Goal: Task Accomplishment & Management: Use online tool/utility

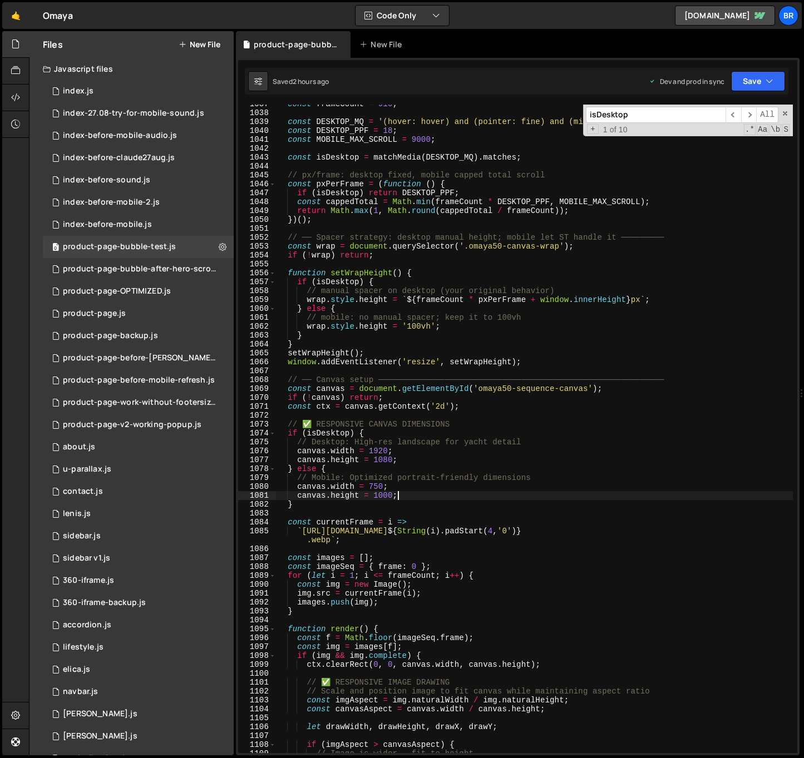
click at [523, 492] on div "const frameCount = 910 ; const DESKTOP_MQ = '(hover: hover) and (pointer: fine)…" at bounding box center [534, 433] width 517 height 667
click at [554, 316] on div "const frameCount = 910 ; const DESKTOP_MQ = '(hover: hover) and (pointer: fine)…" at bounding box center [534, 433] width 517 height 667
type textarea "// mobile: no manual spacer; keep it to 100vh"
click at [177, 269] on div "product-page-bubble-after-hero-scroll.js" at bounding box center [140, 269] width 154 height 10
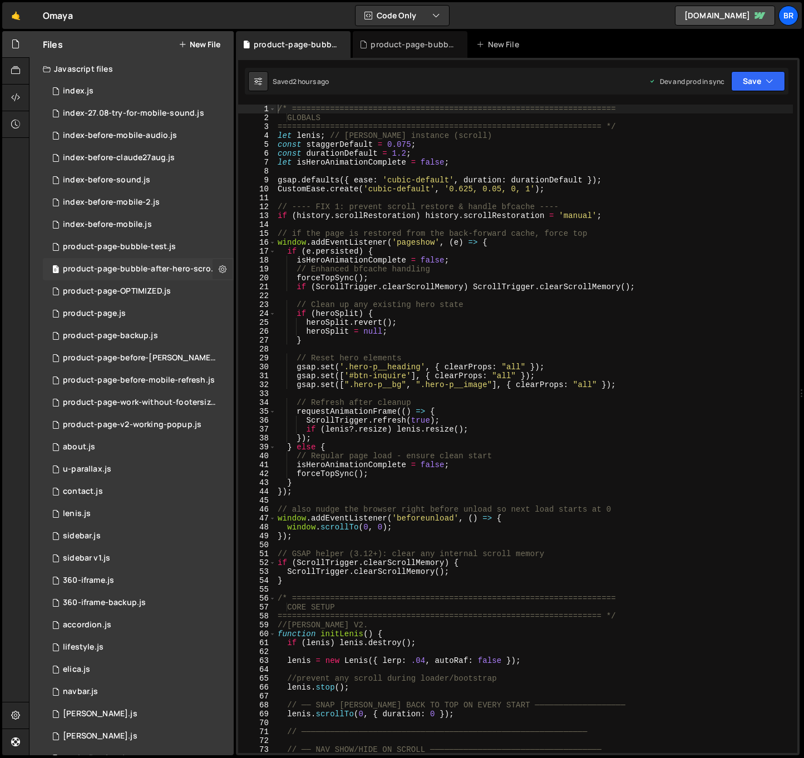
click at [213, 265] on button at bounding box center [223, 269] width 20 height 20
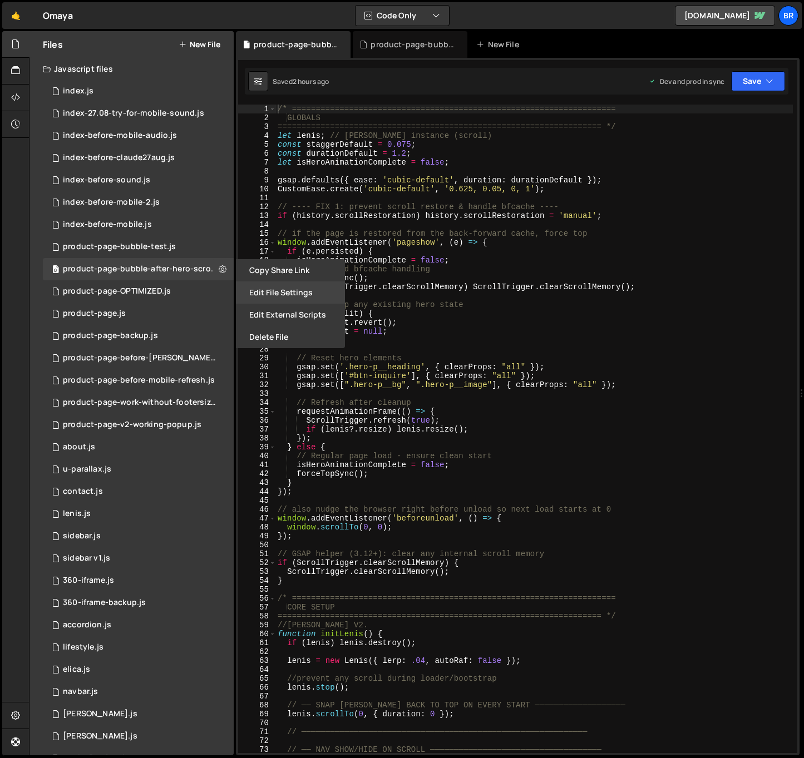
click at [271, 288] on button "Edit File Settings" at bounding box center [290, 293] width 109 height 22
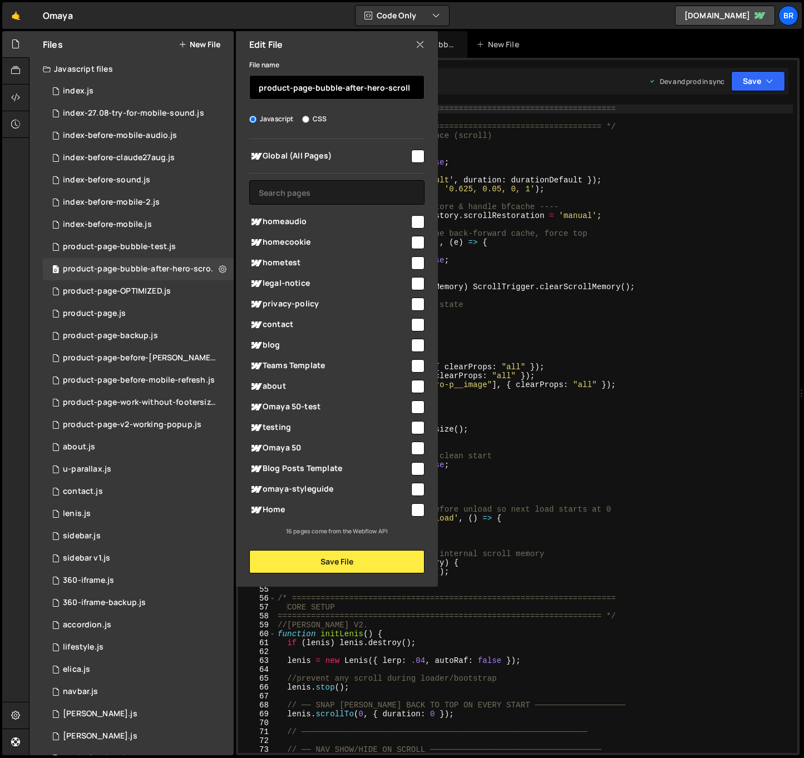
click at [367, 79] on input "product-page-bubble-after-hero-scroll" at bounding box center [336, 87] width 175 height 24
click at [422, 45] on icon at bounding box center [420, 44] width 9 height 12
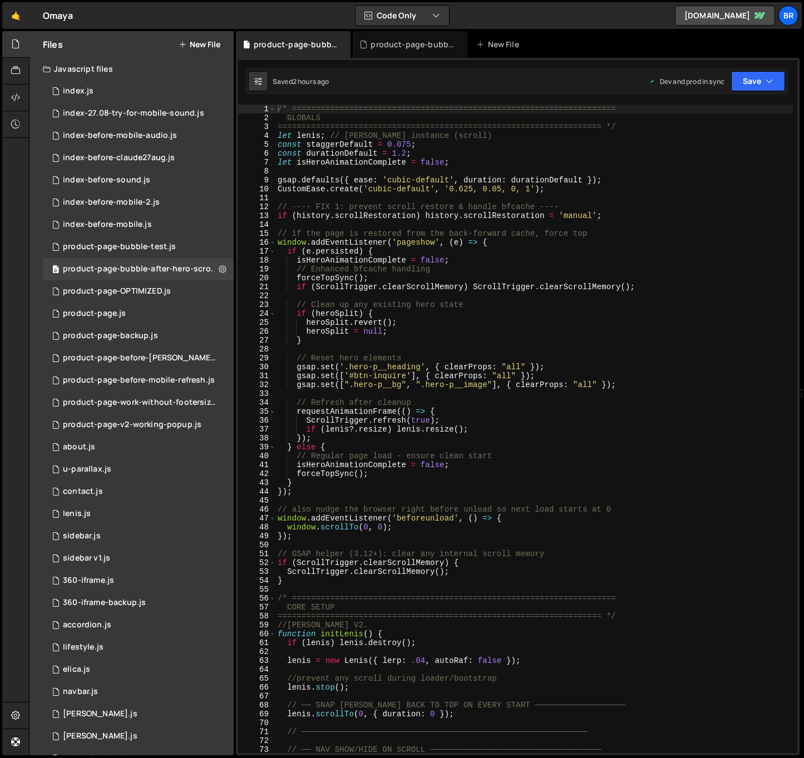
click at [354, 368] on div "/* ==================================================================== GLOBALS…" at bounding box center [533, 438] width 517 height 667
click at [363, 330] on div "/* ==================================================================== GLOBALS…" at bounding box center [533, 438] width 517 height 667
type textarea "});"
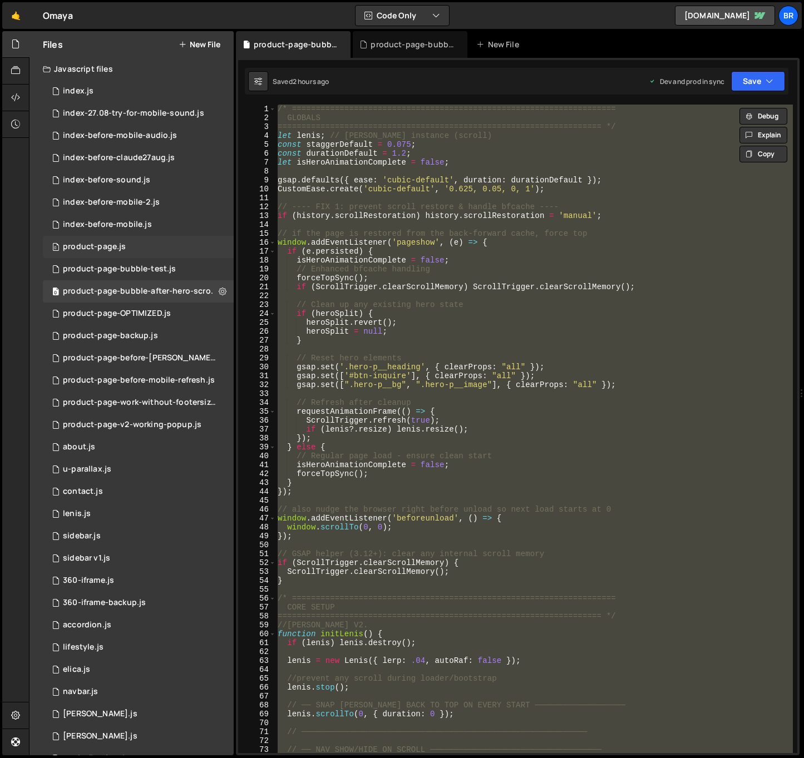
click at [163, 245] on div "0 product-page.js 0" at bounding box center [138, 247] width 191 height 22
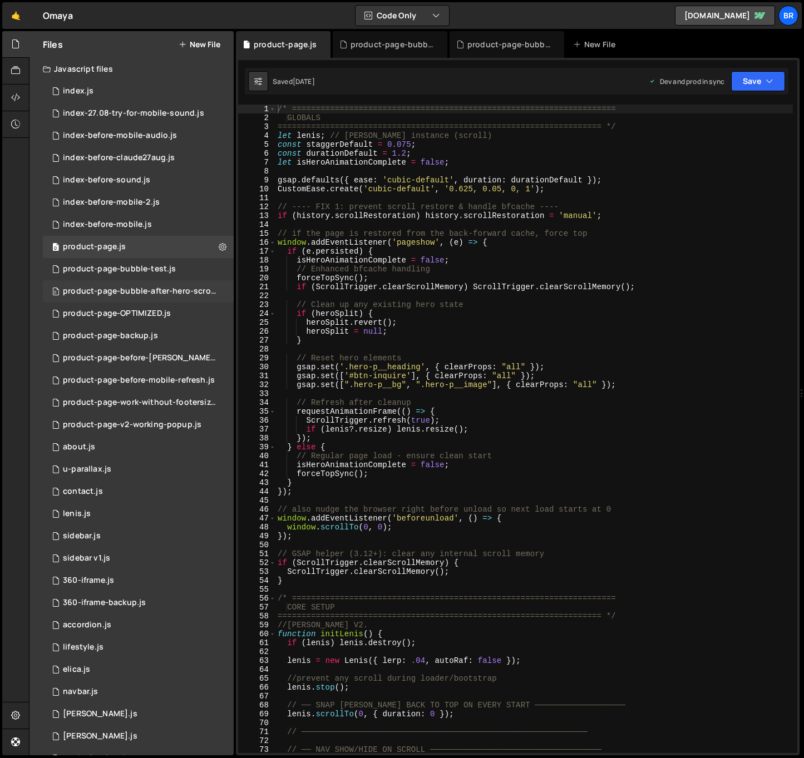
click at [174, 284] on div "0 product-page-bubble-after-hero-scroll.js 0" at bounding box center [140, 291] width 195 height 22
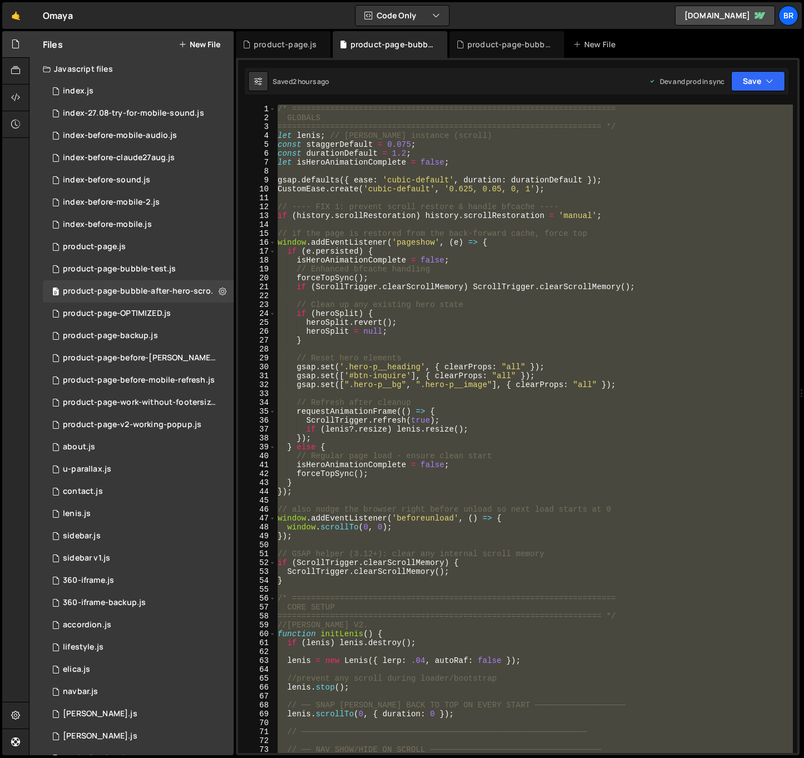
click at [387, 265] on div "/* ==================================================================== GLOBALS…" at bounding box center [533, 429] width 517 height 649
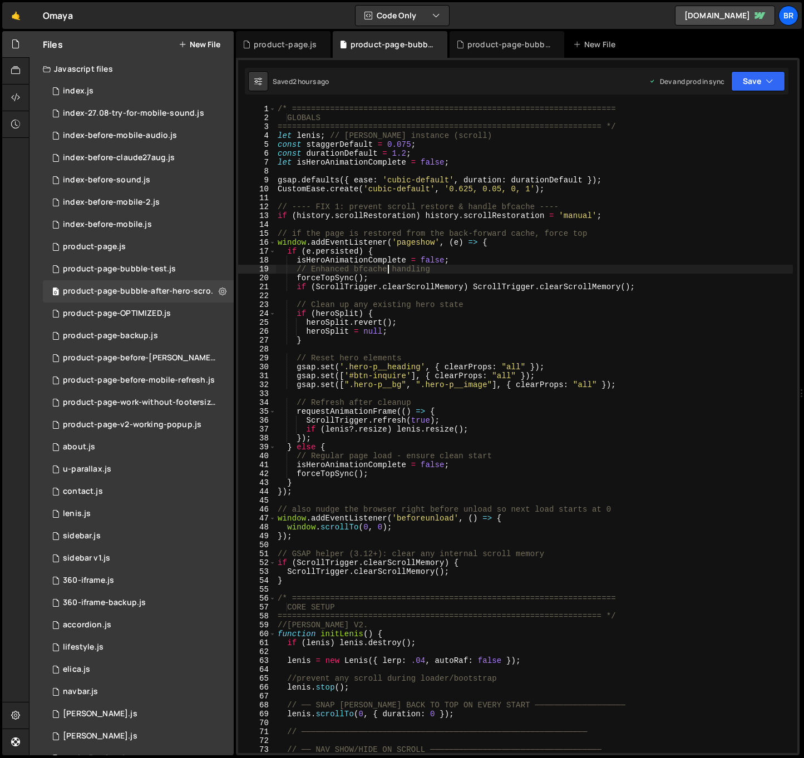
type textarea "});"
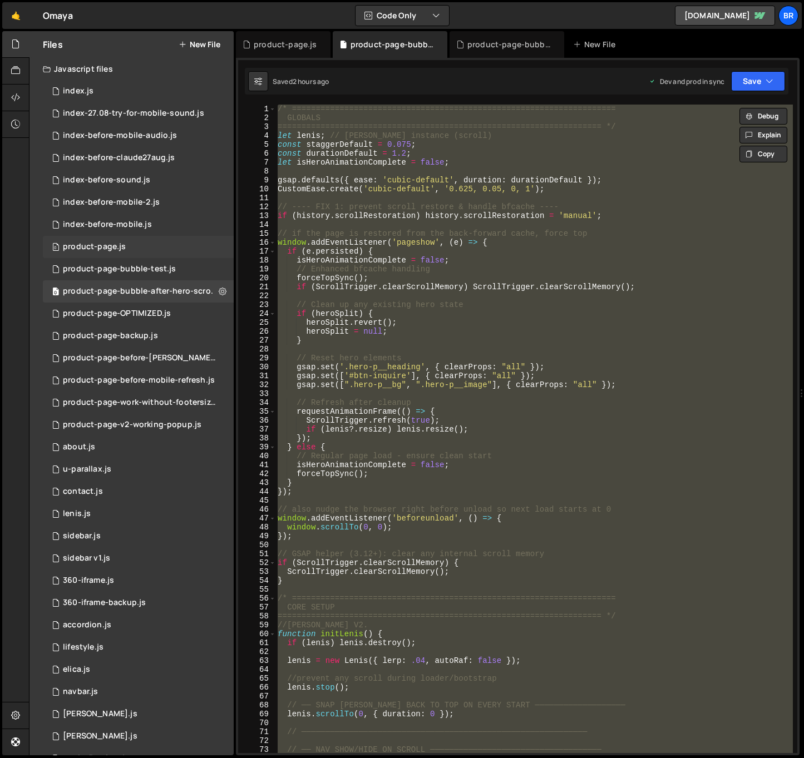
click at [156, 251] on div "0 product-page.js 0" at bounding box center [138, 247] width 191 height 22
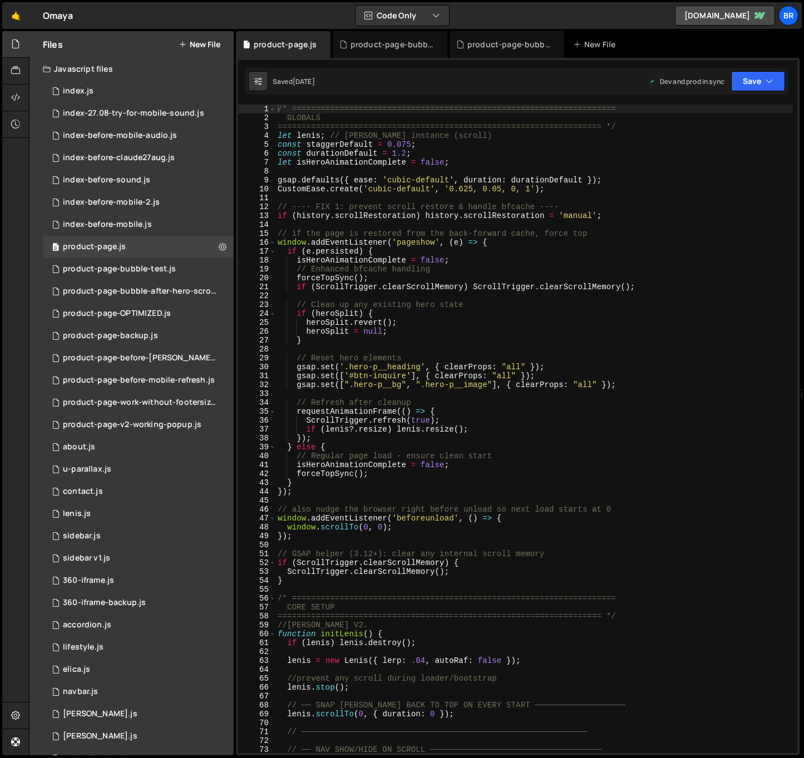
click at [450, 272] on div "/* ==================================================================== GLOBALS…" at bounding box center [533, 438] width 517 height 667
type textarea "});"
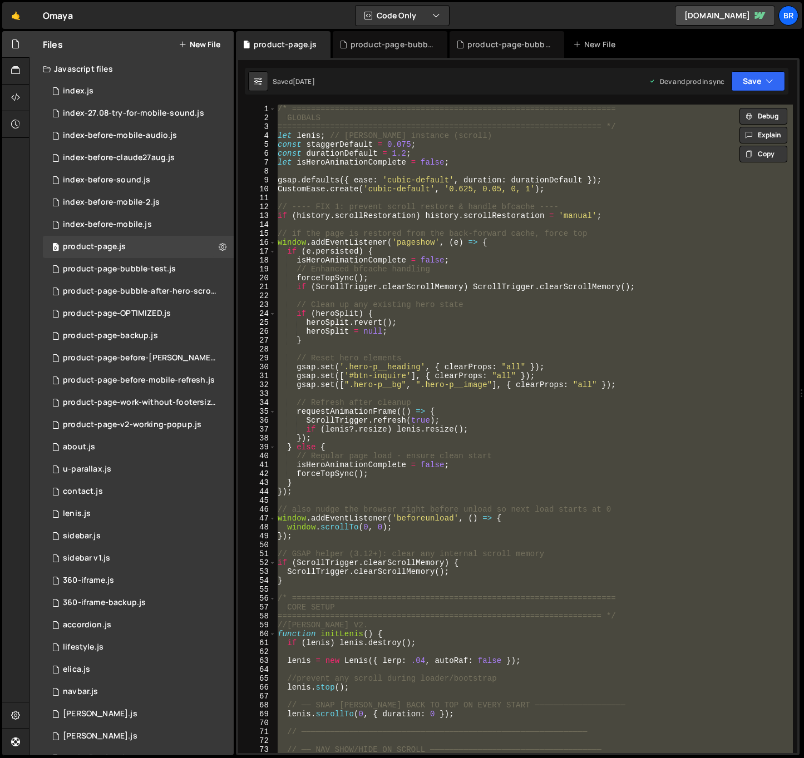
paste textarea
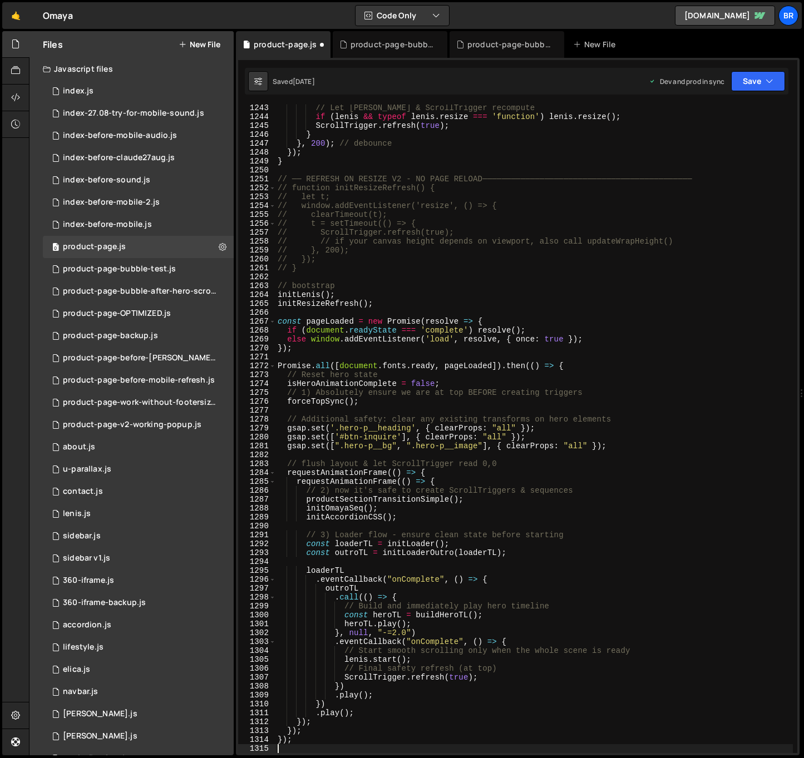
scroll to position [11102, 0]
click at [359, 478] on div "// Let [PERSON_NAME] & ScrollTrigger recompute if ( [PERSON_NAME] && typeof [PE…" at bounding box center [533, 436] width 517 height 667
type textarea "});"
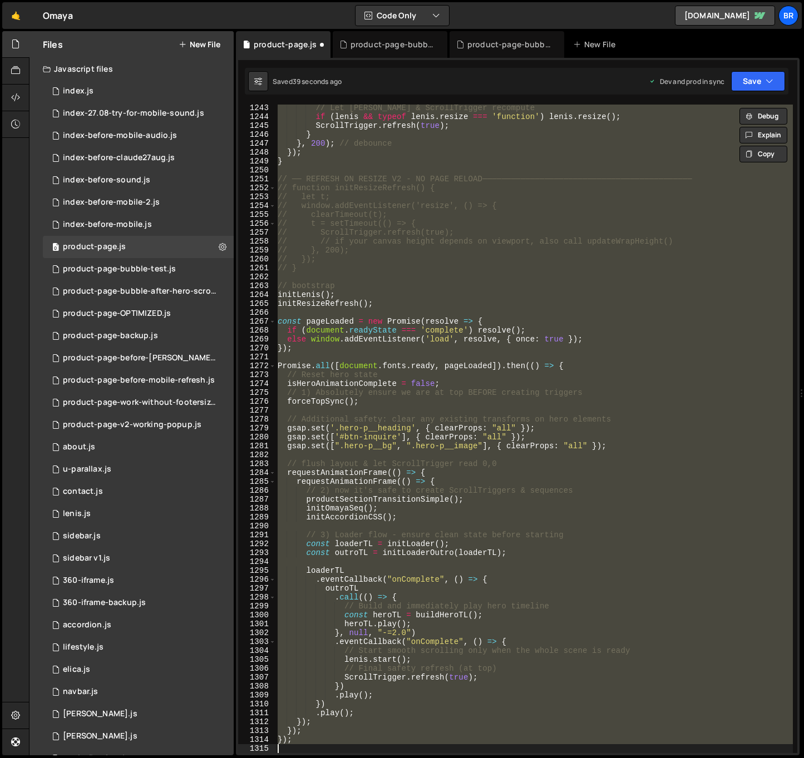
scroll to position [13844, 0]
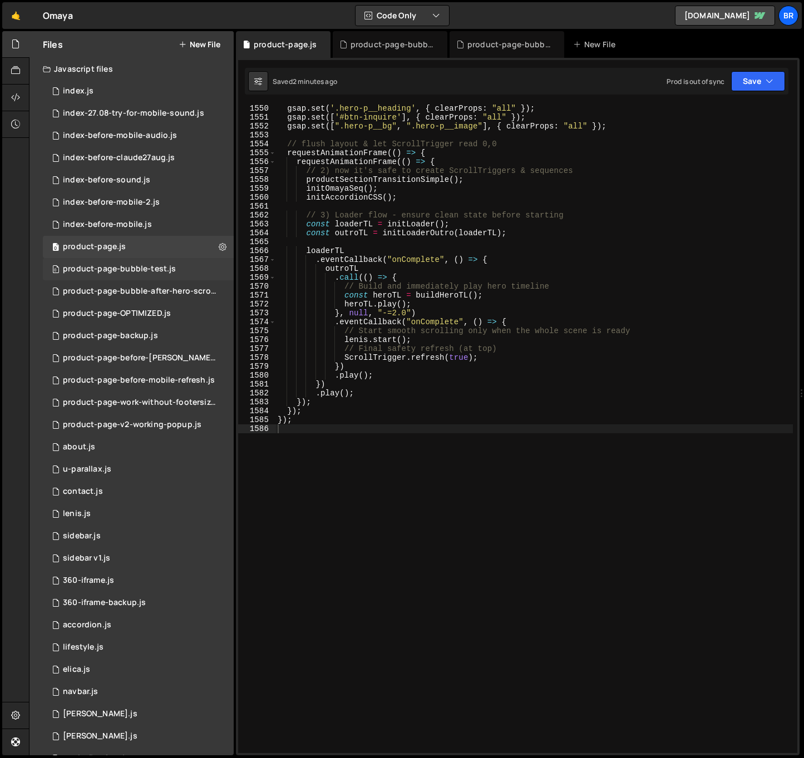
click at [166, 273] on div "product-page-bubble-test.js" at bounding box center [119, 269] width 113 height 10
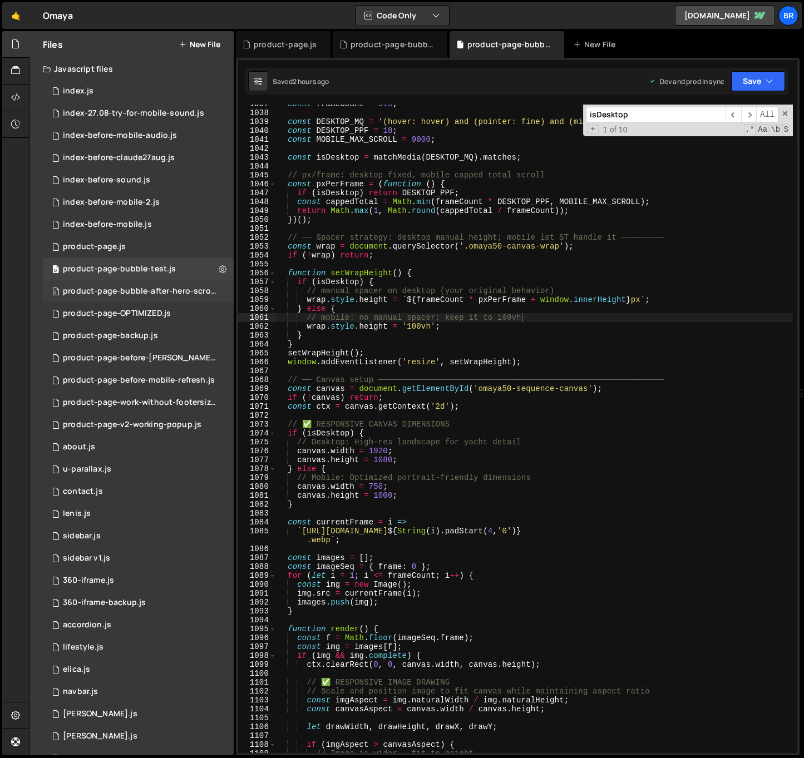
click at [165, 289] on div "product-page-bubble-after-hero-scroll.js" at bounding box center [140, 292] width 154 height 10
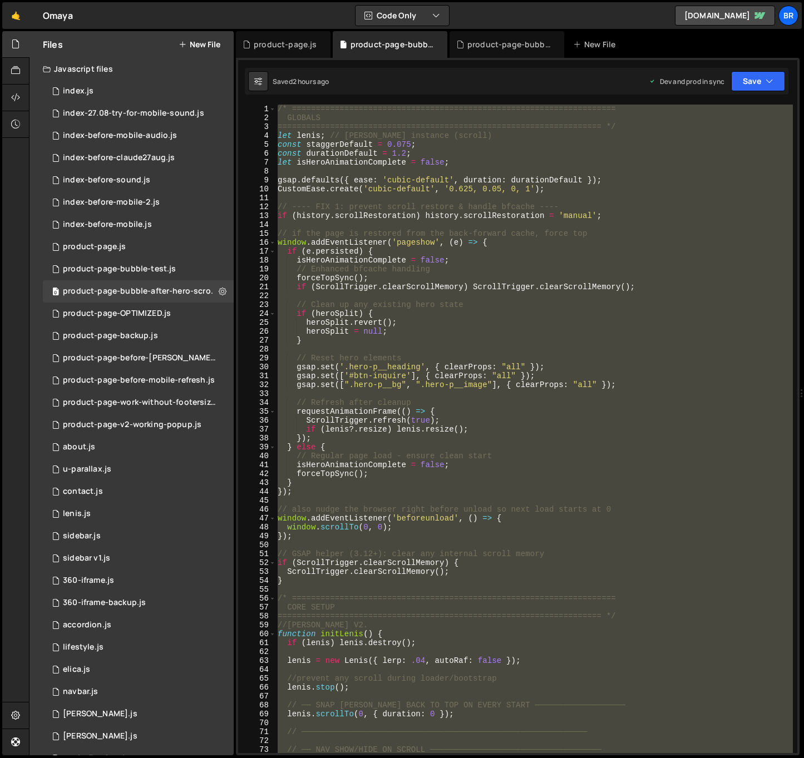
click at [474, 313] on div "/* ==================================================================== GLOBALS…" at bounding box center [533, 429] width 517 height 649
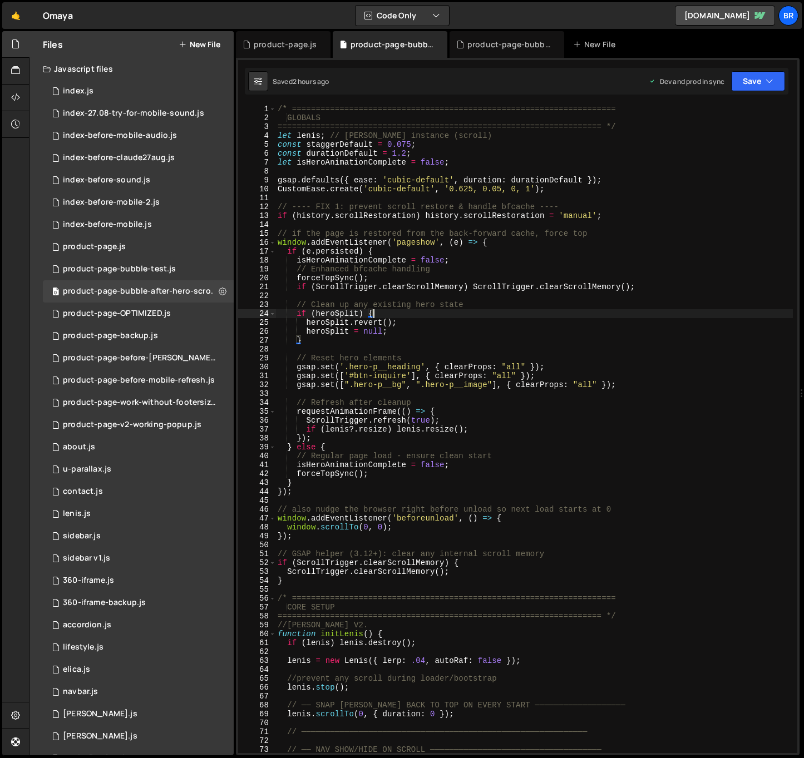
type textarea "});"
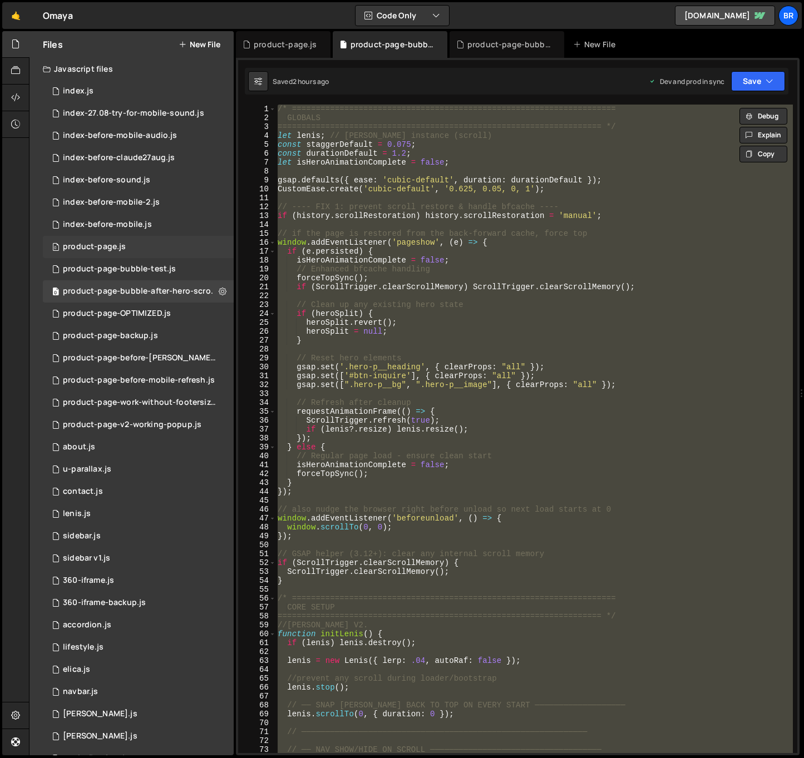
click at [120, 248] on div "product-page.js" at bounding box center [94, 247] width 63 height 10
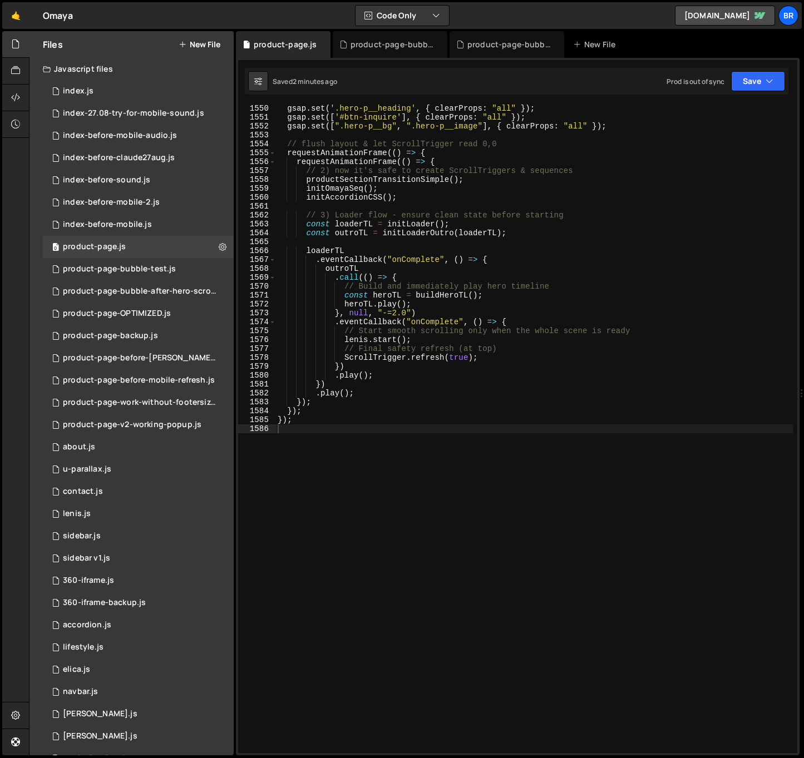
click at [544, 305] on div "gsap . set ( '.hero-p__heading' , { clearProps : "all" }) ; gsap . set ([ '#btn…" at bounding box center [533, 437] width 517 height 667
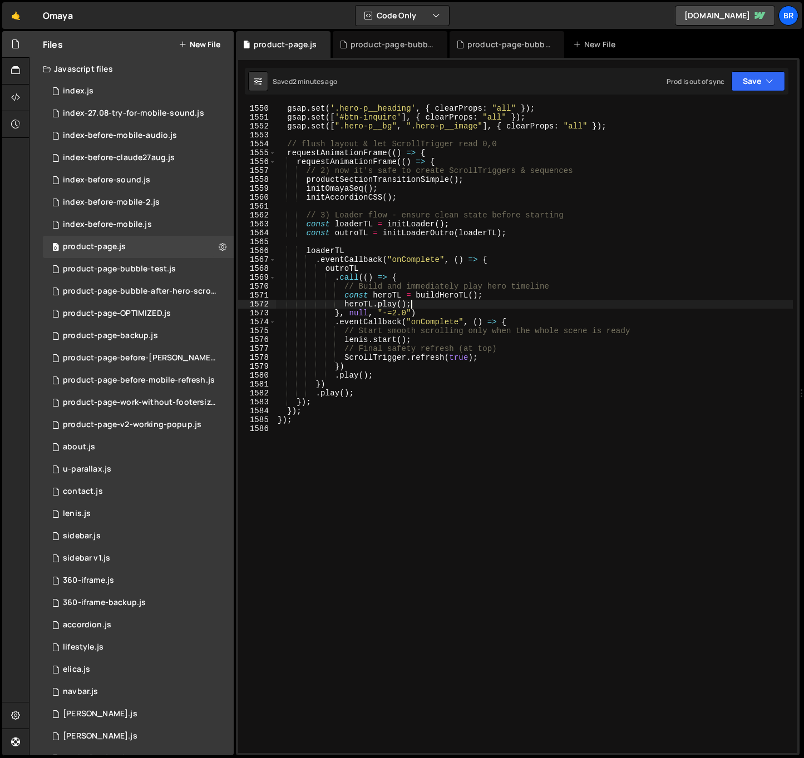
type textarea "});"
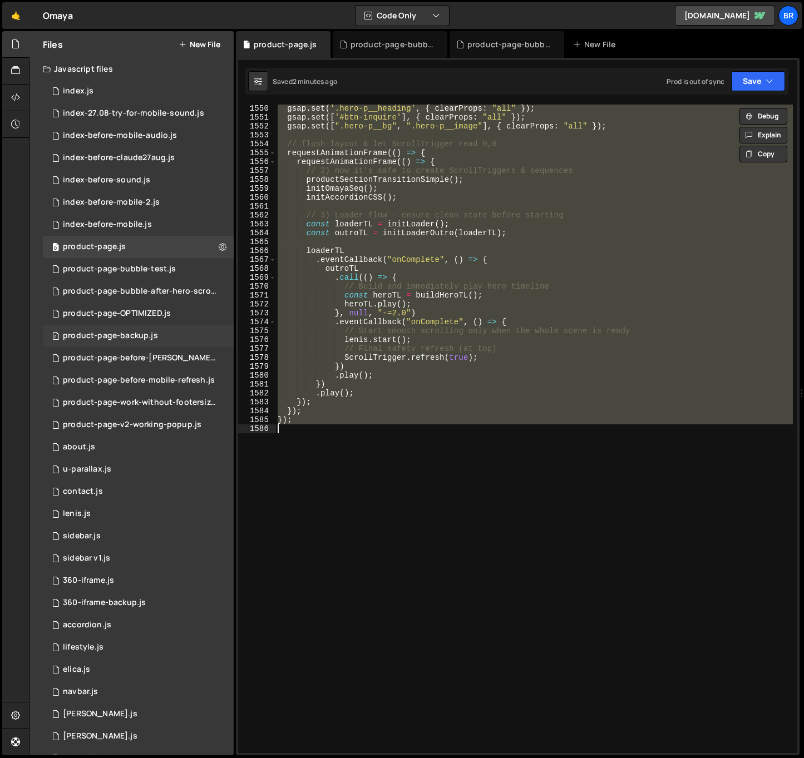
click at [140, 333] on div "product-page-backup.js" at bounding box center [110, 336] width 95 height 10
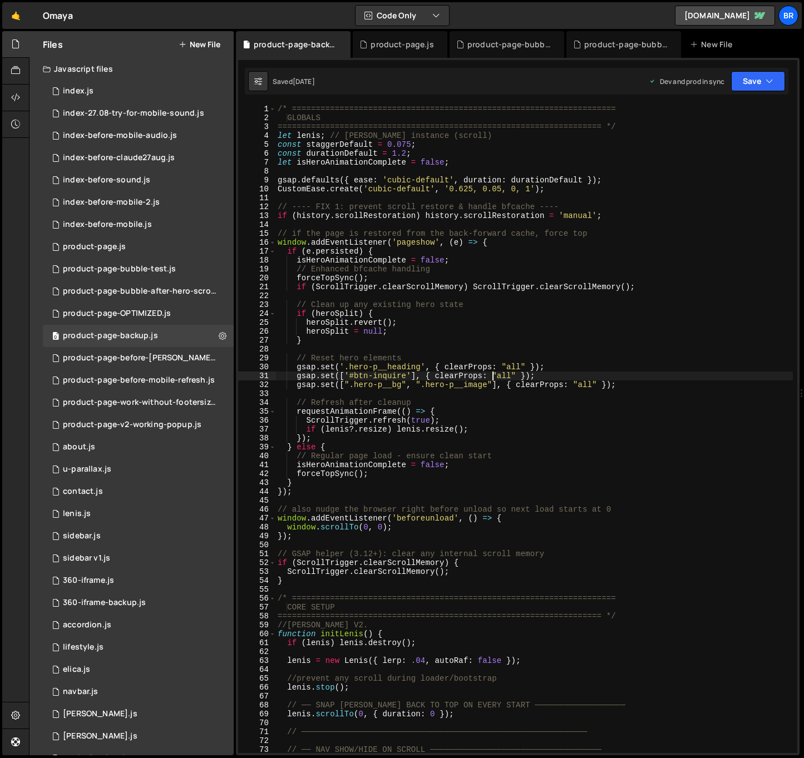
click at [495, 378] on div "/* ==================================================================== GLOBALS…" at bounding box center [533, 438] width 517 height 667
type textarea "});"
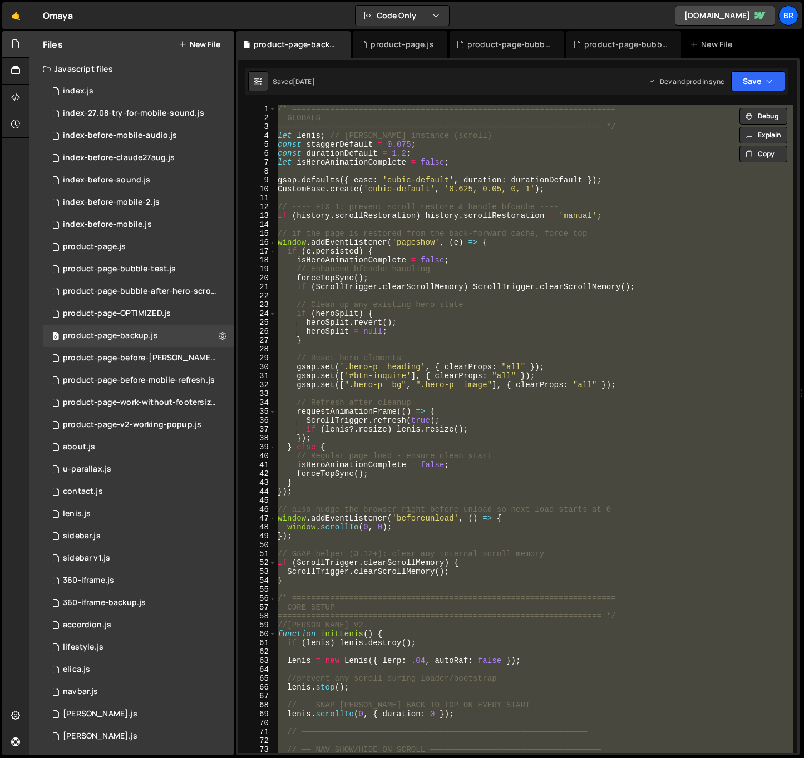
paste textarea
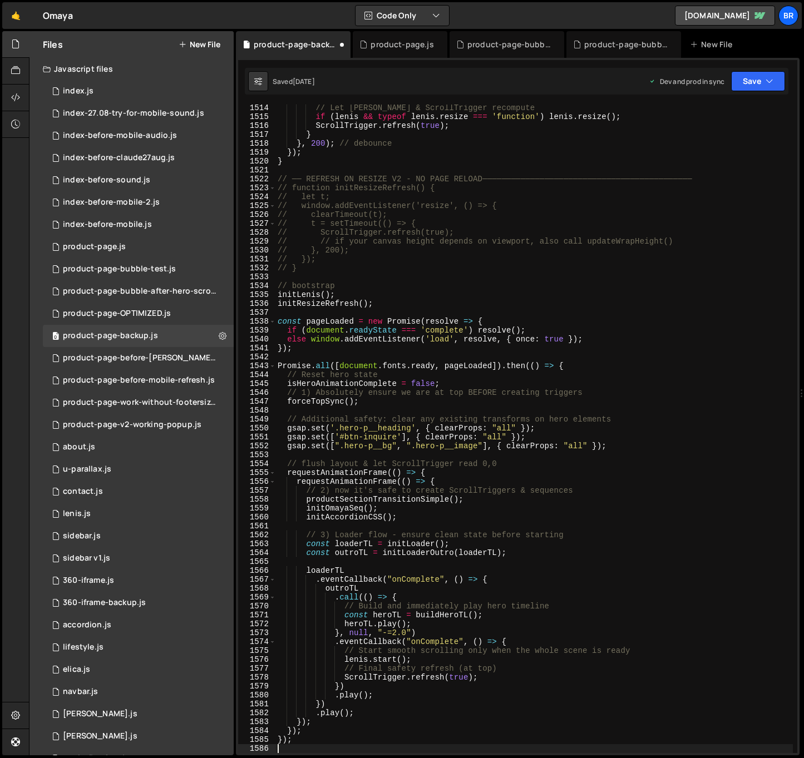
scroll to position [13524, 0]
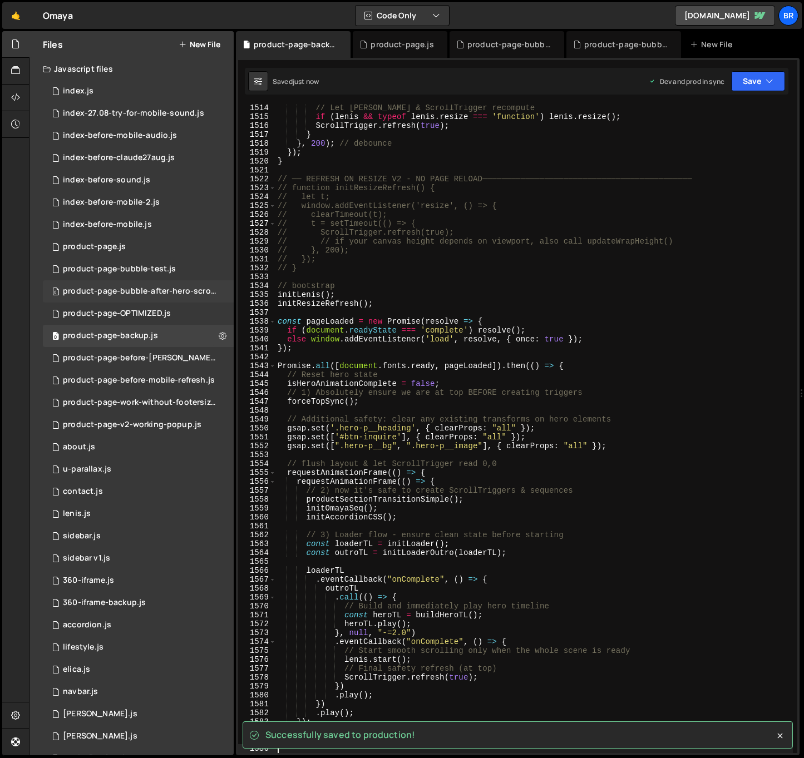
click at [135, 294] on div "product-page-bubble-after-hero-scroll.js" at bounding box center [140, 292] width 154 height 10
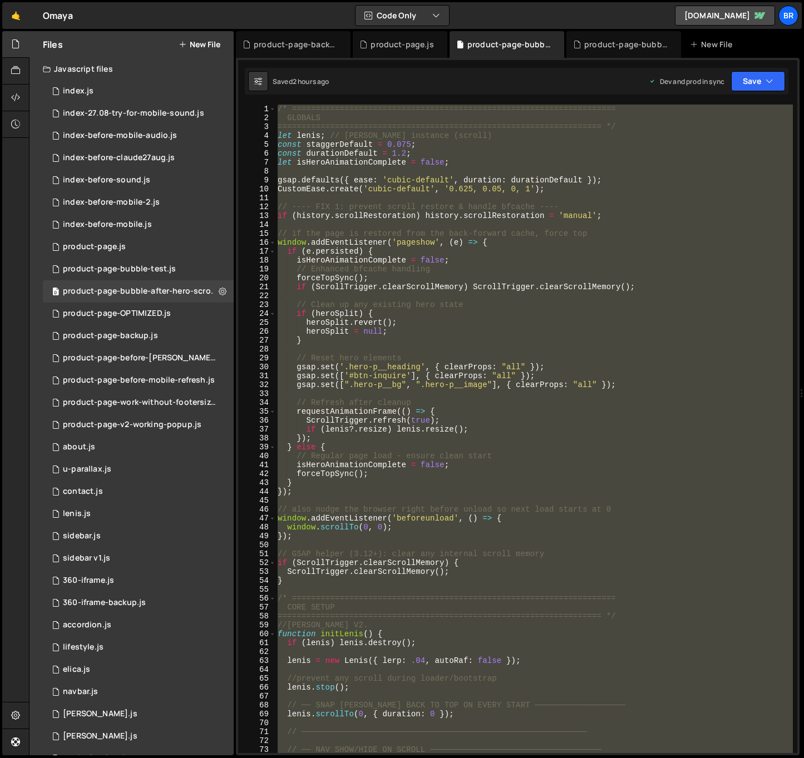
click at [388, 284] on div "/* ==================================================================== GLOBALS…" at bounding box center [533, 429] width 517 height 649
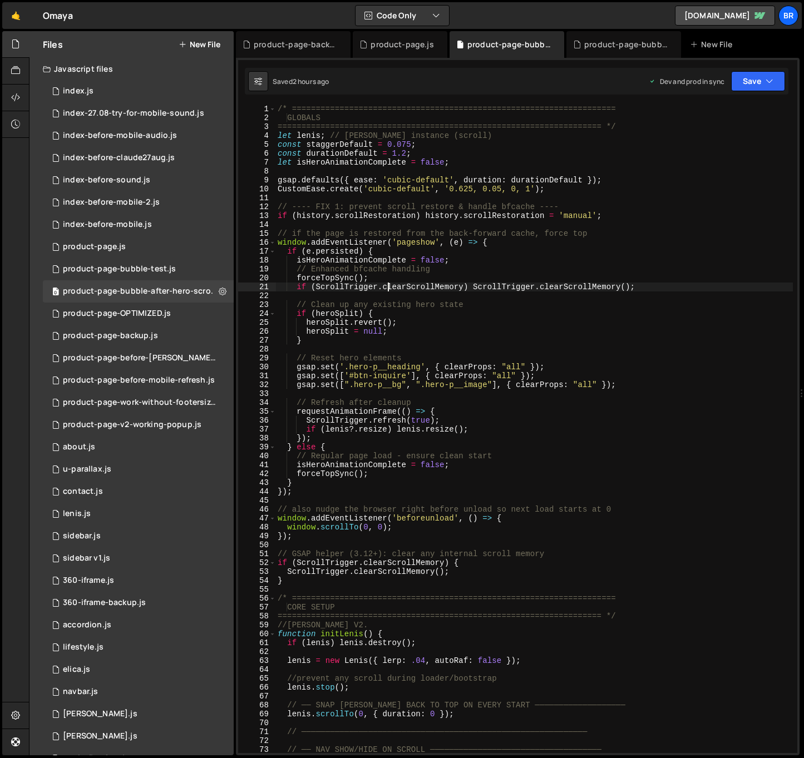
type textarea "});"
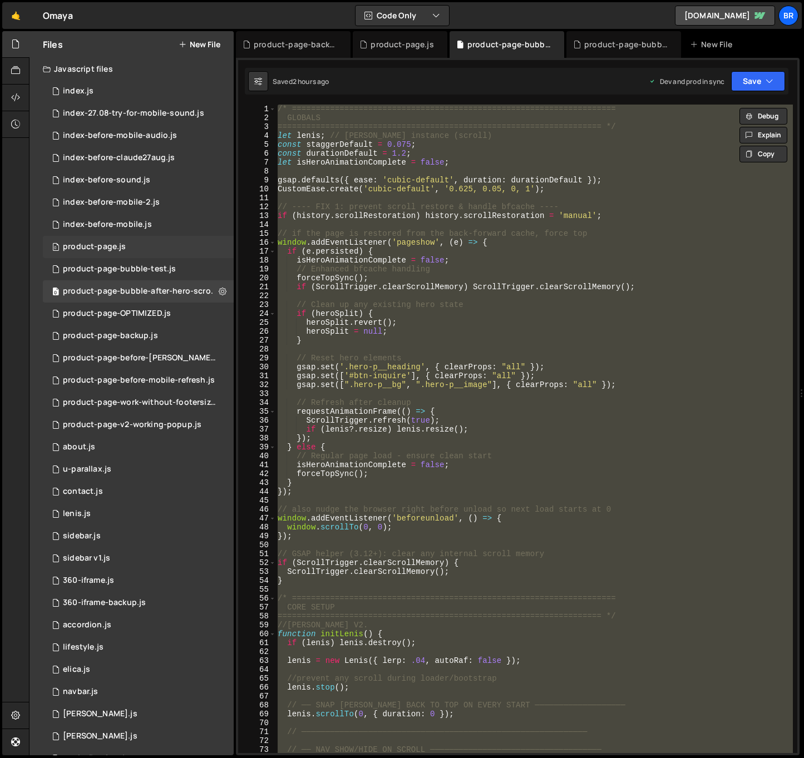
click at [125, 248] on div "0 product-page.js 0" at bounding box center [138, 247] width 191 height 22
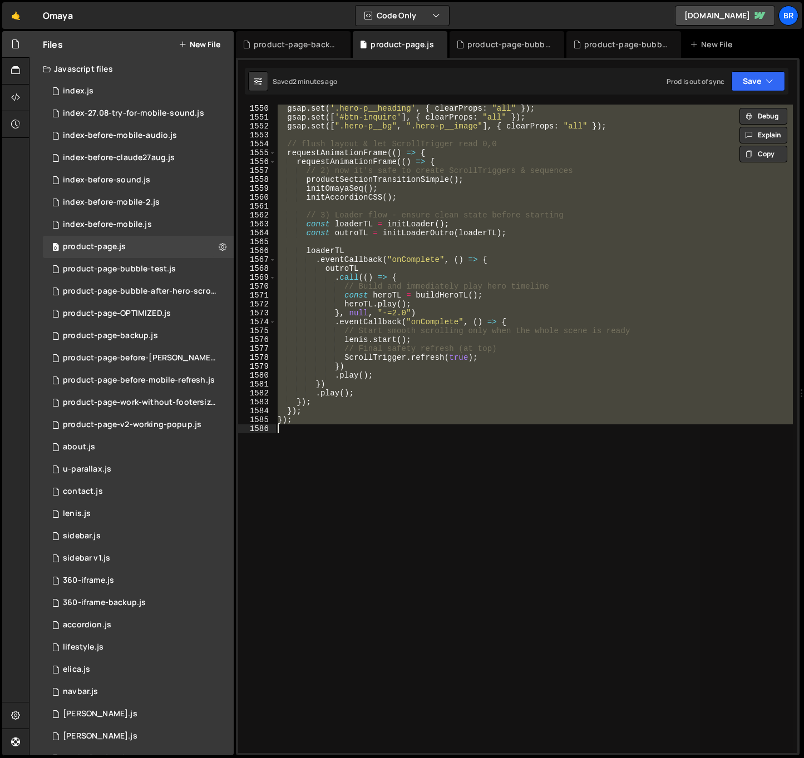
click at [447, 285] on div "gsap . set ( '.hero-p__heading' , { clearProps : "all" }) ; gsap . set ([ '#btn…" at bounding box center [533, 429] width 517 height 649
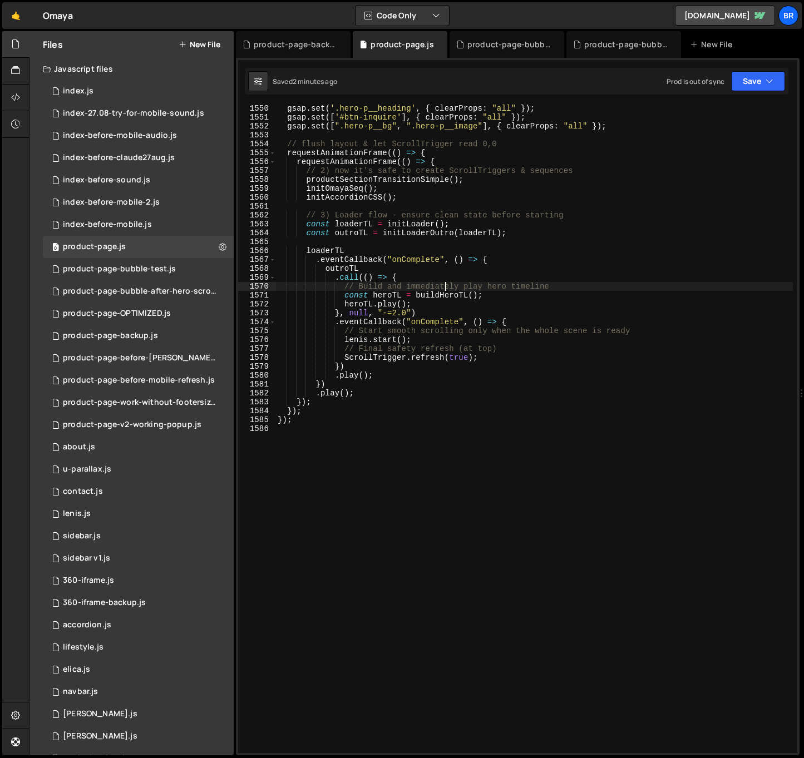
type textarea "});"
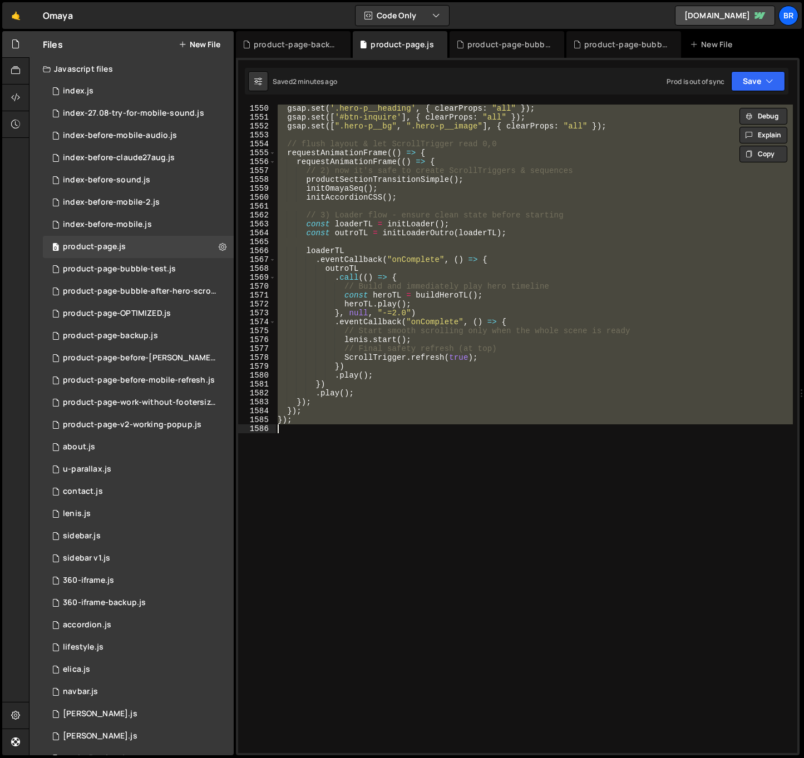
paste textarea
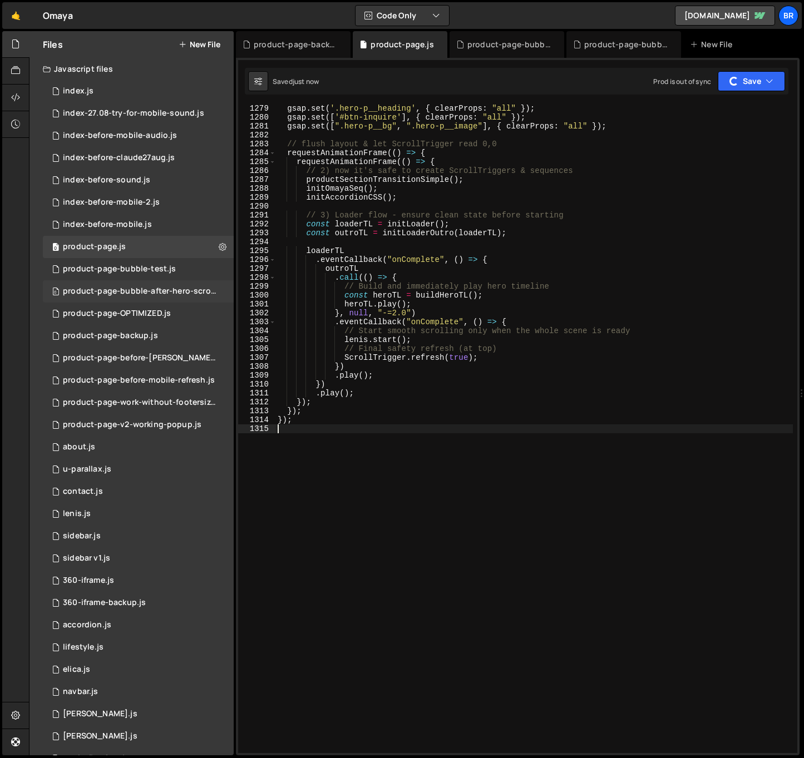
click at [170, 290] on div "product-page-bubble-after-hero-scroll.js" at bounding box center [140, 292] width 154 height 10
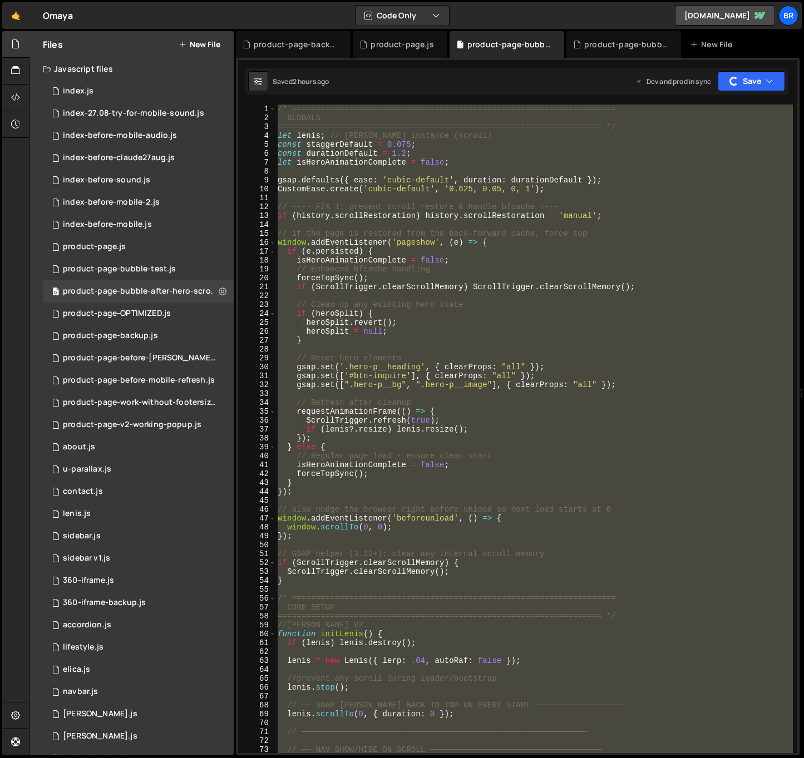
click at [479, 298] on div "/* ==================================================================== GLOBALS…" at bounding box center [533, 429] width 517 height 649
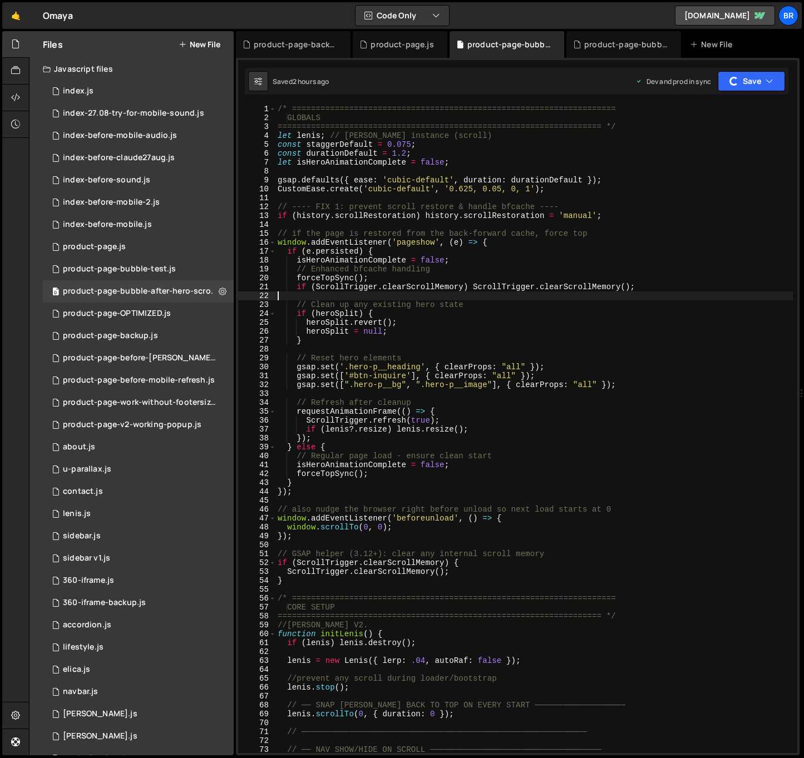
type textarea "});"
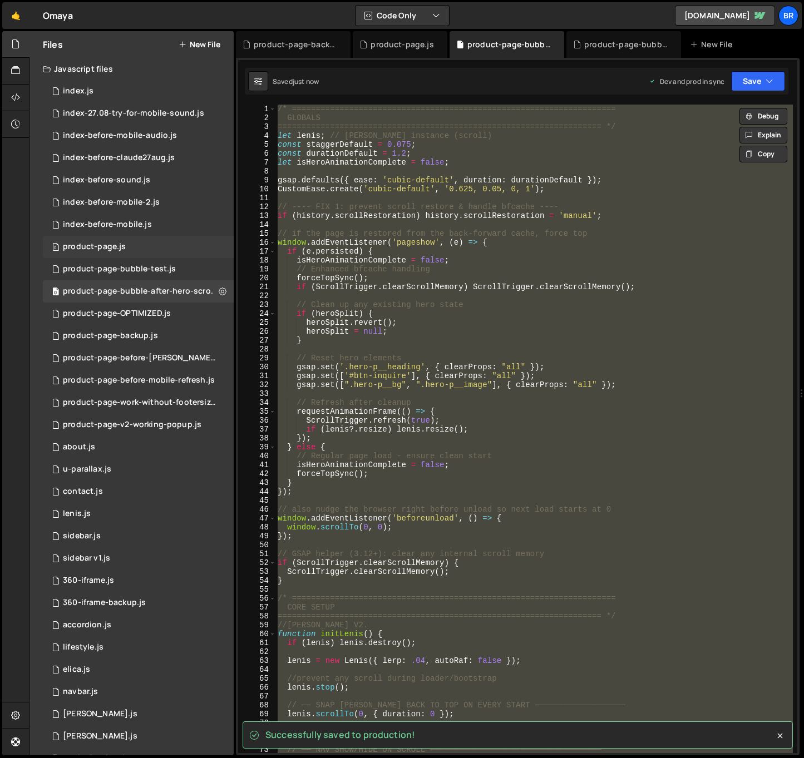
click at [129, 249] on div "0 product-page.js 0" at bounding box center [138, 247] width 191 height 22
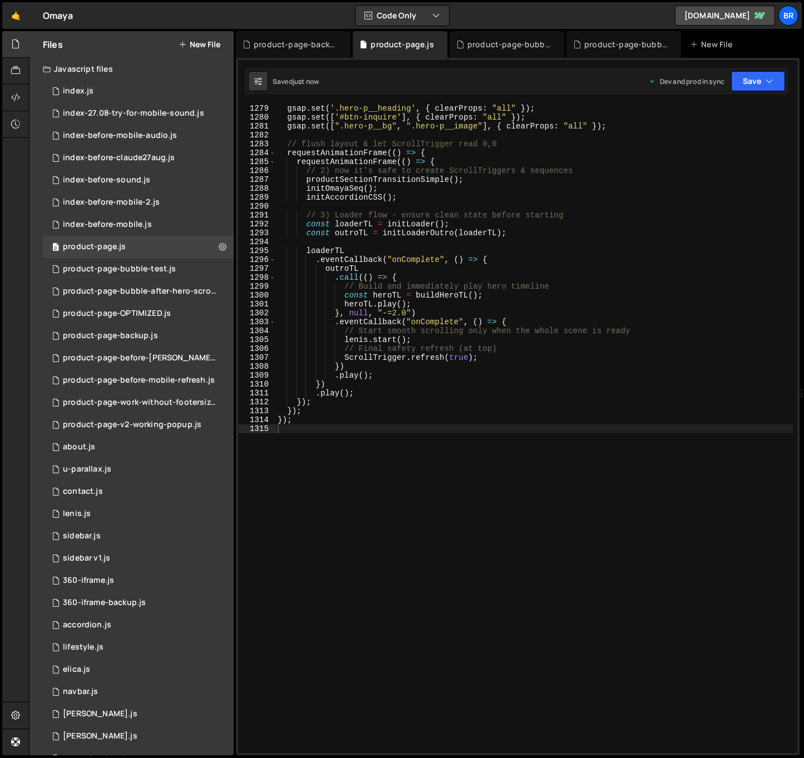
click at [542, 313] on div "gsap . set ( '.hero-p__heading' , { clearProps : "all" }) ; gsap . set ([ '#btn…" at bounding box center [533, 437] width 517 height 667
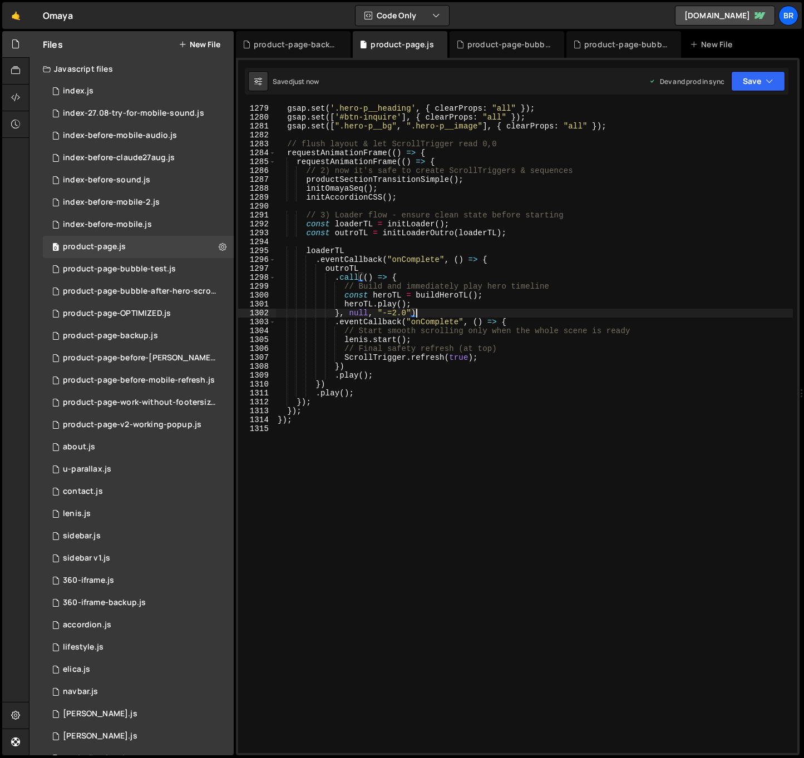
type textarea "});"
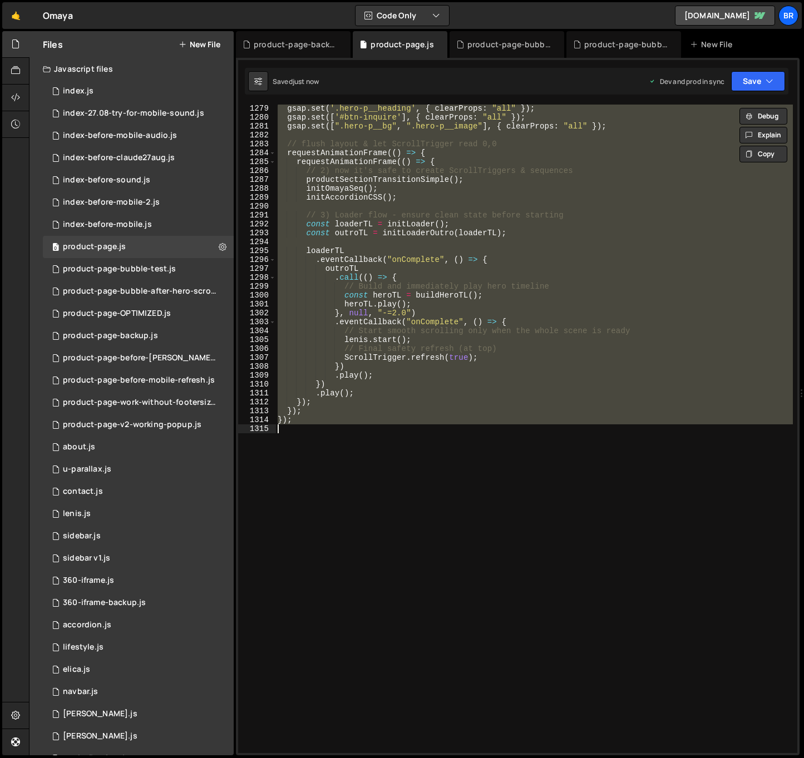
paste textarea
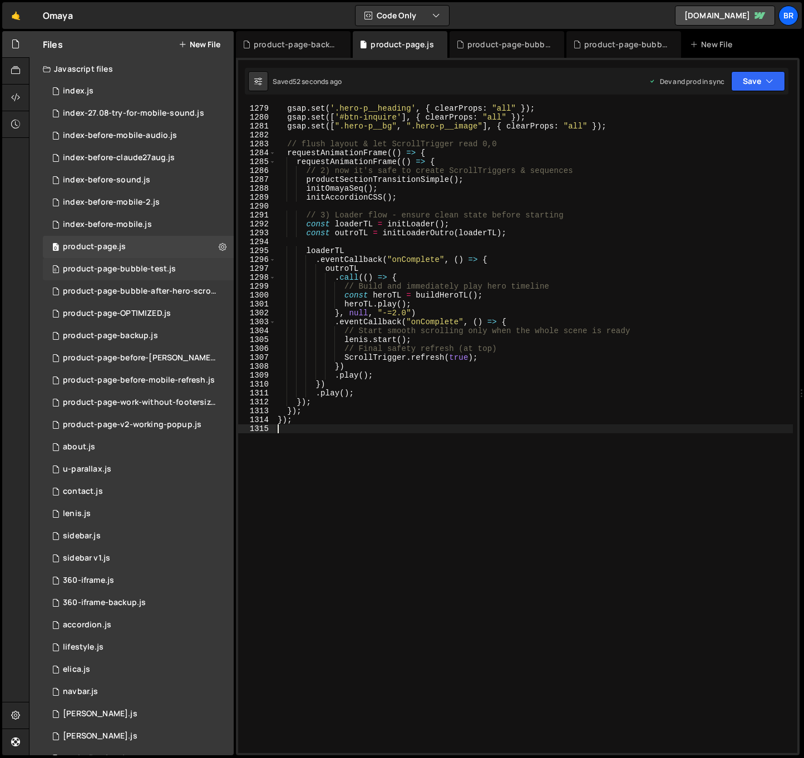
click at [151, 270] on div "product-page-bubble-test.js" at bounding box center [119, 269] width 113 height 10
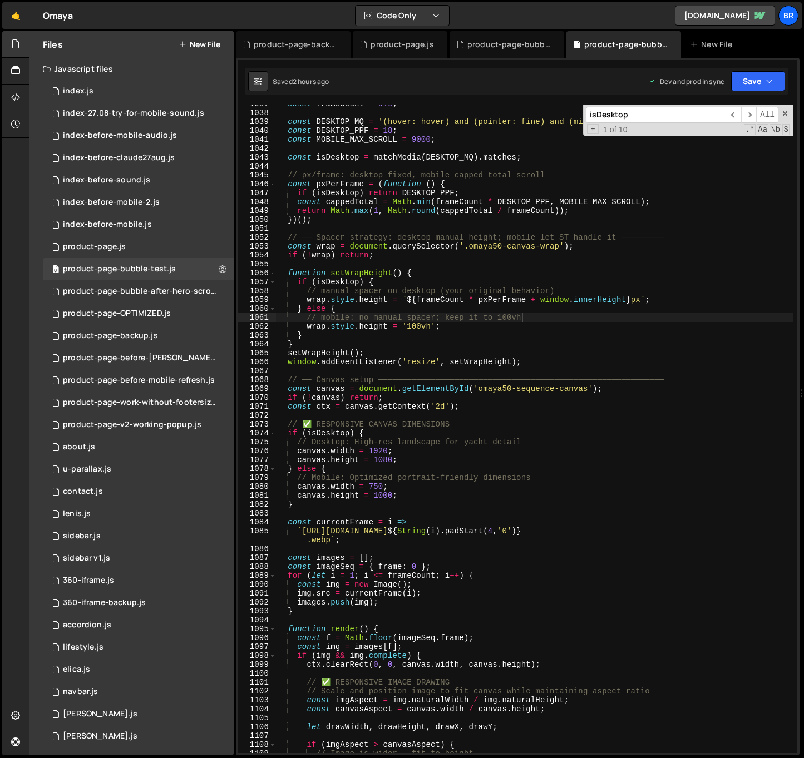
click at [408, 282] on div "const frameCount = 910 ; const DESKTOP_MQ = '(hover: hover) and (pointer: fine)…" at bounding box center [534, 433] width 517 height 667
type textarea "});"
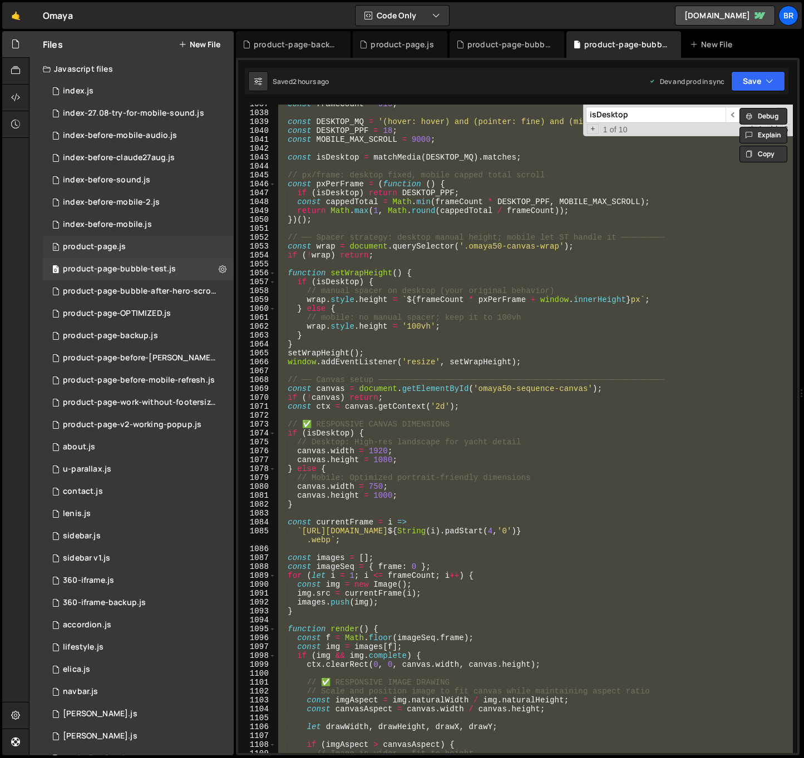
click at [121, 244] on div "product-page.js" at bounding box center [94, 247] width 63 height 10
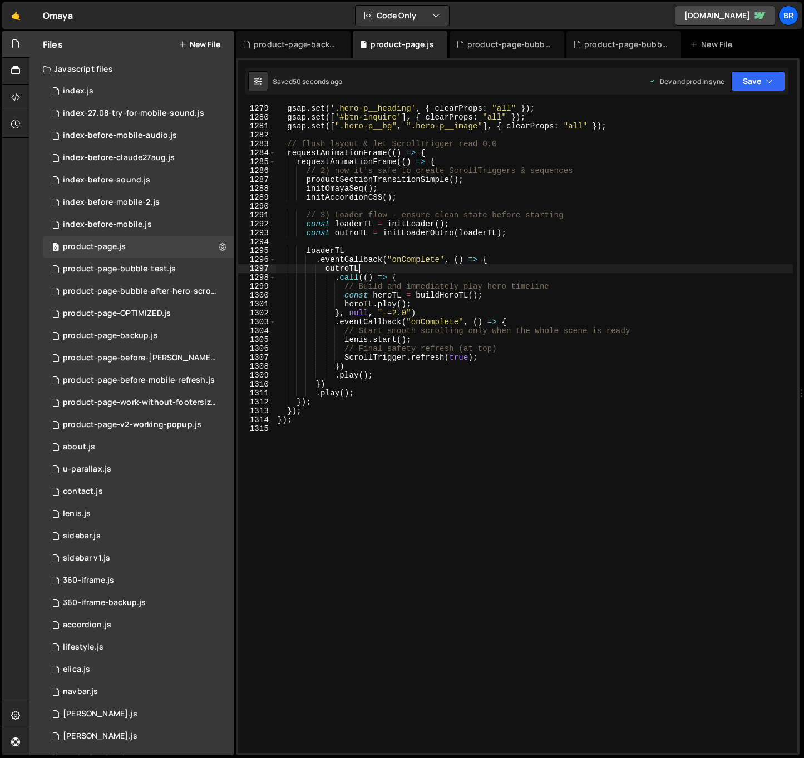
click at [477, 270] on div "gsap . set ( '.hero-p__heading' , { clearProps : "all" }) ; gsap . set ([ '#btn…" at bounding box center [533, 437] width 517 height 667
type textarea "});"
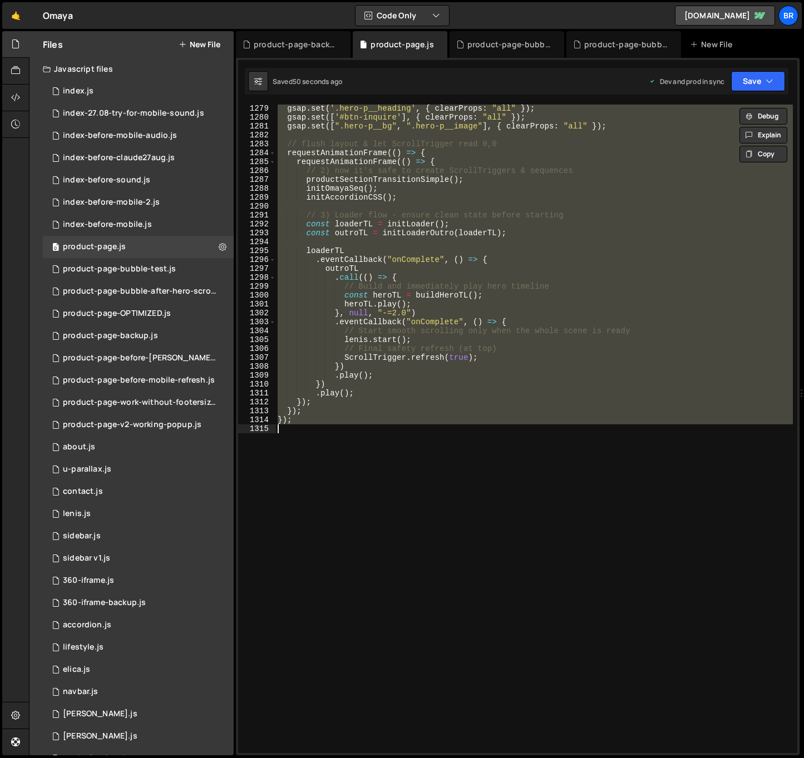
paste textarea
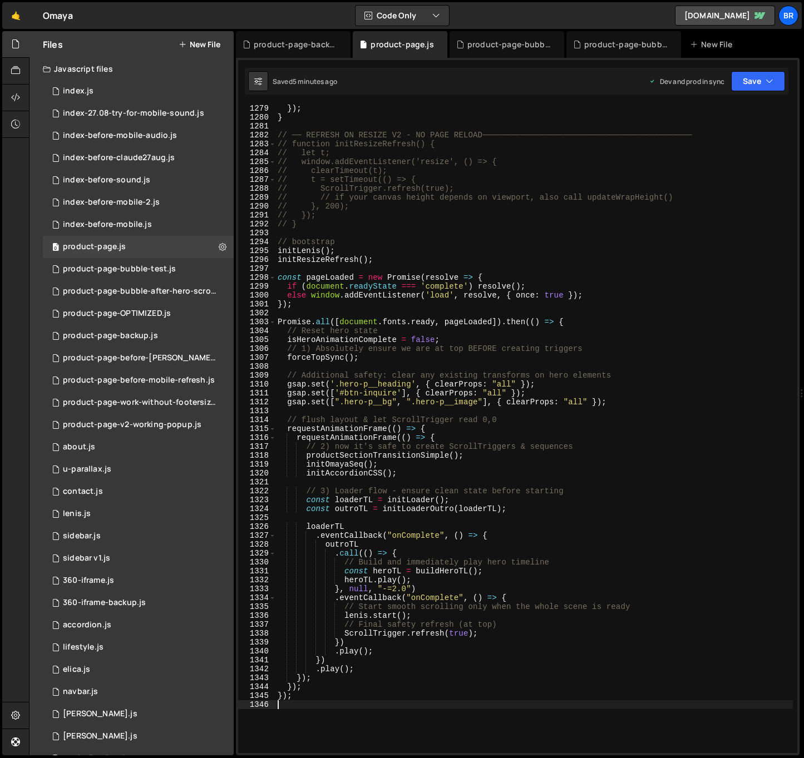
click at [325, 308] on div "}) ; } // ── REFRESH ON RESIZE V2 - NO PAGE RELOAD─────────────────────────────…" at bounding box center [533, 437] width 517 height 667
type textarea "});"
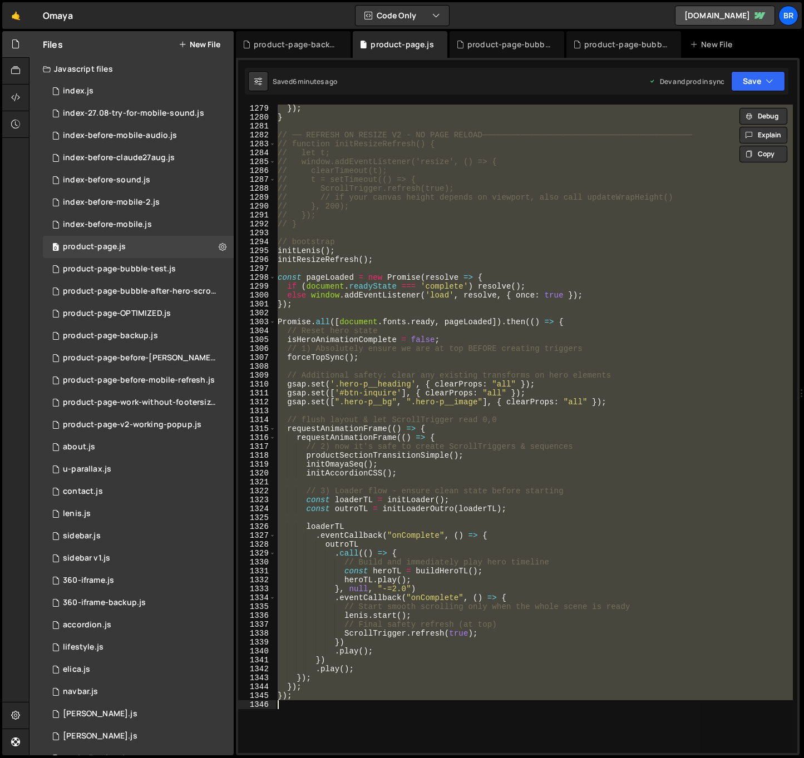
click at [444, 410] on div "}) ; } // ── REFRESH ON RESIZE V2 - NO PAGE RELOAD─────────────────────────────…" at bounding box center [533, 429] width 517 height 649
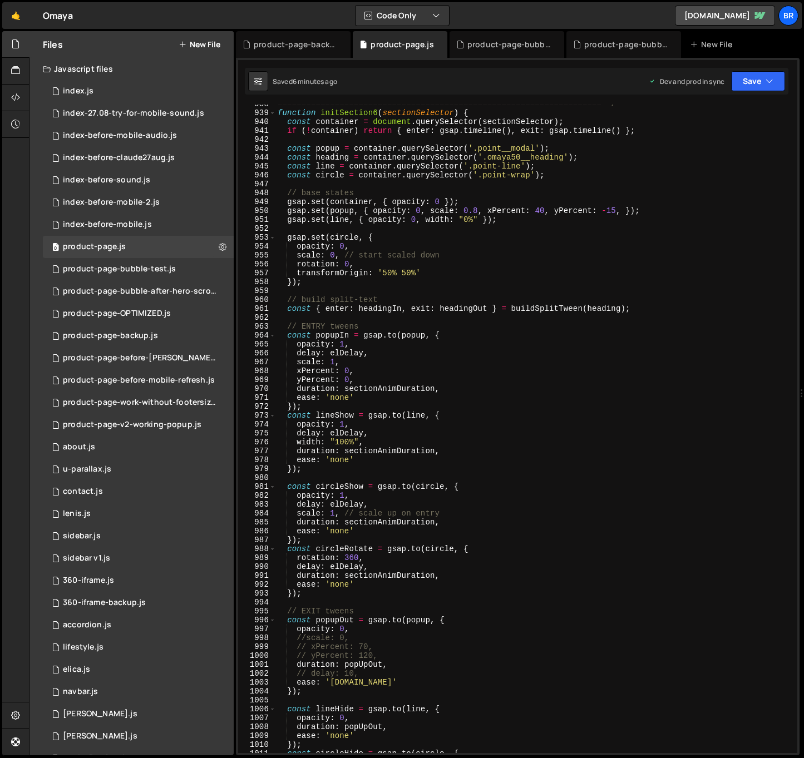
scroll to position [8050, 0]
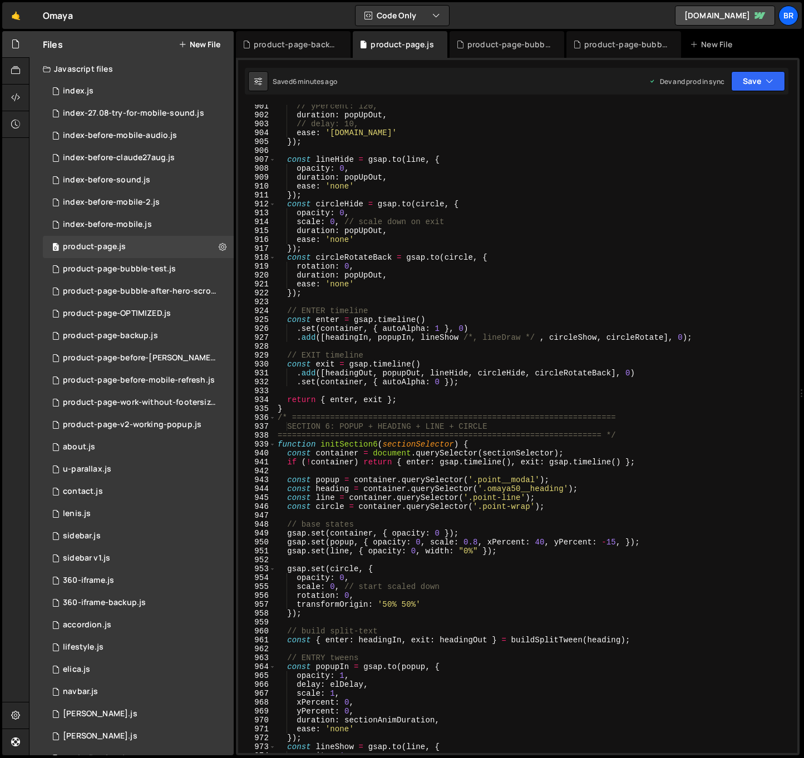
click at [522, 489] on div "// yPercent: 120, duration : popUpOut , // delay: 10, ease : '[DOMAIN_NAME]' })…" at bounding box center [533, 435] width 517 height 667
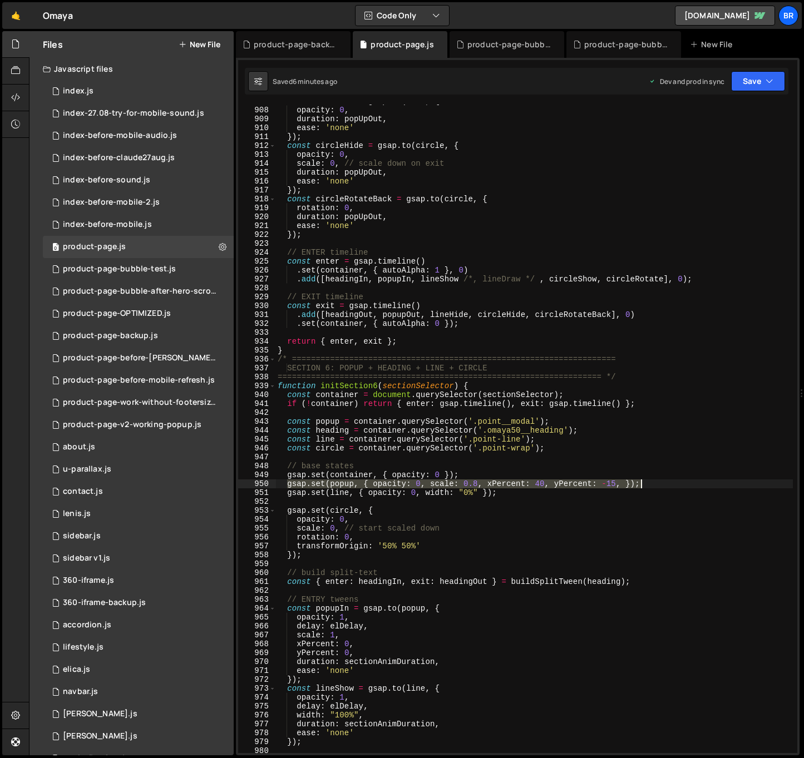
drag, startPoint x: 288, startPoint y: 484, endPoint x: 647, endPoint y: 485, distance: 359.4
click at [647, 485] on div "const lineHide = gsap . to ( line , { opacity : 0 , duration : popUpOut , ease …" at bounding box center [533, 430] width 517 height 667
click at [457, 398] on div "const lineHide = gsap . to ( line , { opacity : 0 , duration : popUpOut , ease …" at bounding box center [533, 430] width 517 height 667
type textarea "const container = document.querySelector(sectionSelector);"
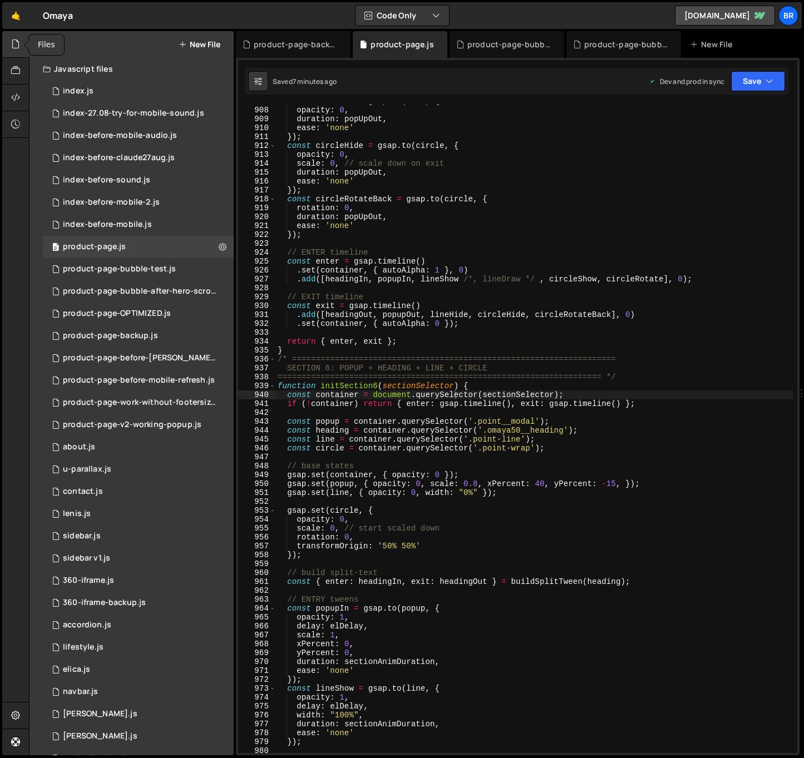
click at [13, 50] on icon at bounding box center [15, 44] width 9 height 12
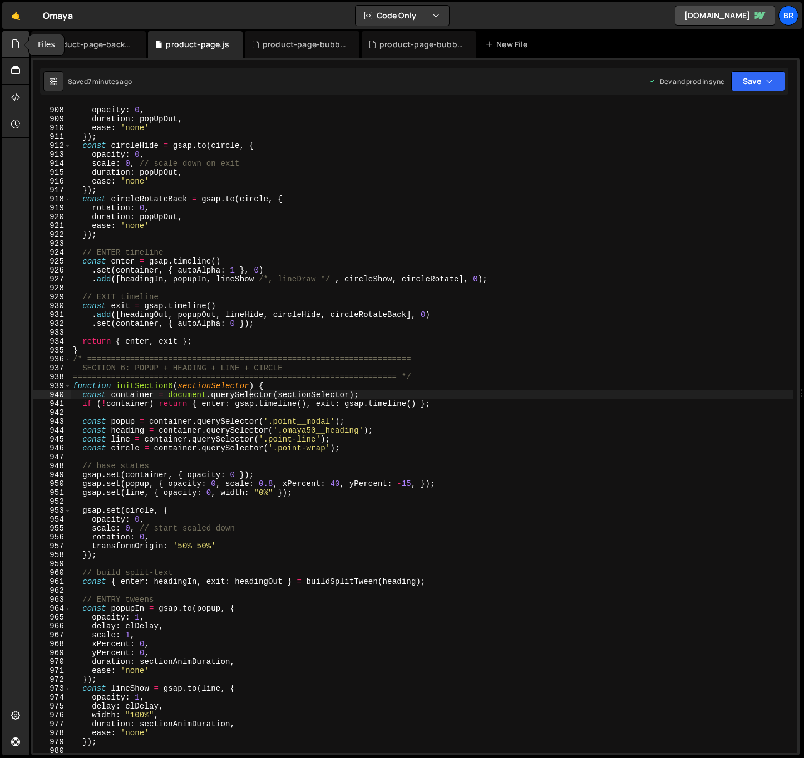
click at [13, 50] on icon at bounding box center [15, 44] width 9 height 12
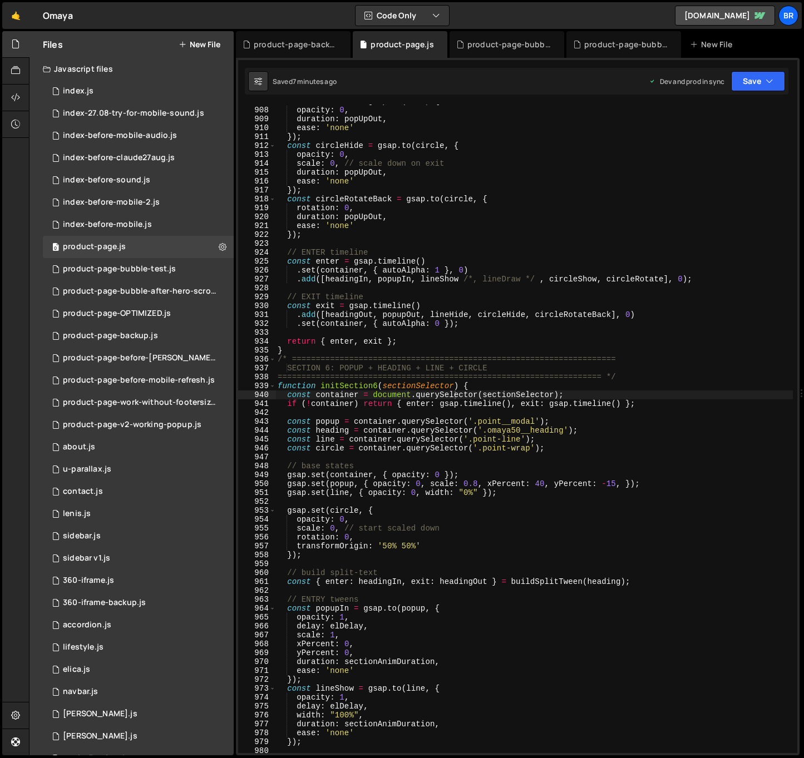
click at [213, 42] on button "New File" at bounding box center [200, 44] width 42 height 9
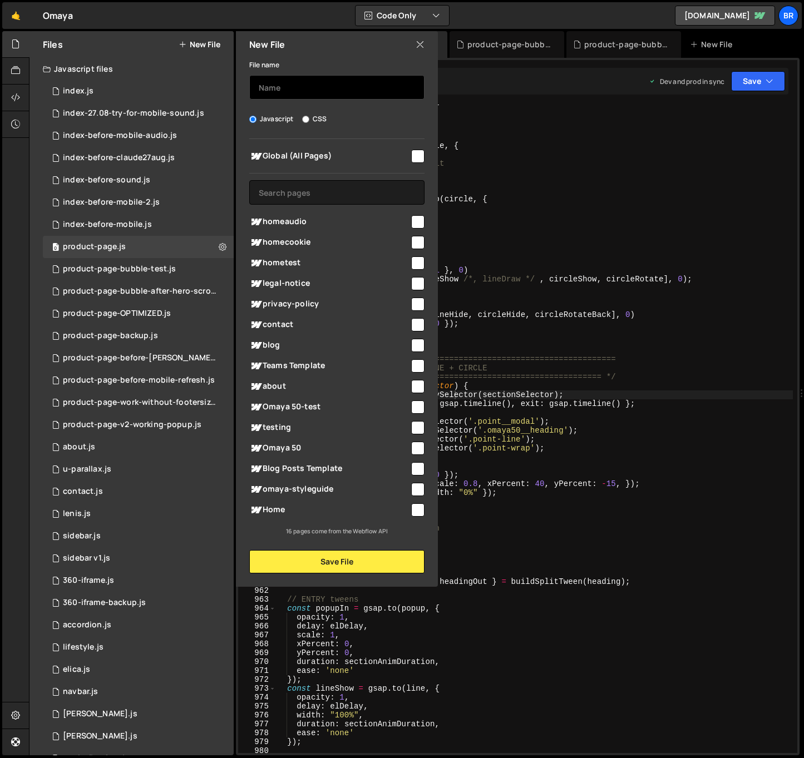
click at [275, 85] on input "text" at bounding box center [336, 87] width 175 height 24
type input "product-page-before-mobile-popups"
click at [334, 556] on button "Save File" at bounding box center [336, 561] width 175 height 23
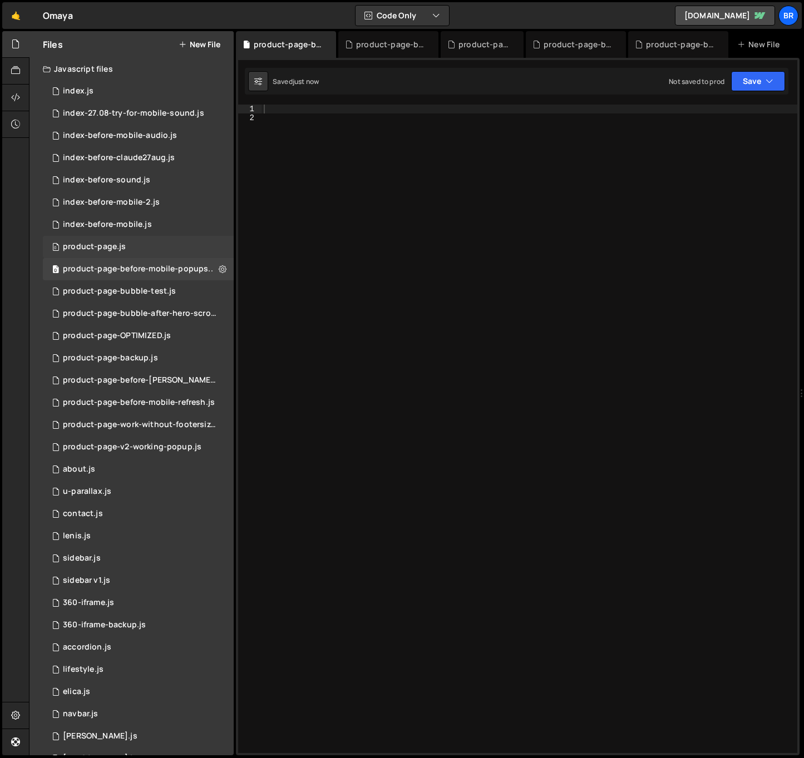
click at [134, 240] on div "0 product-page.js 0" at bounding box center [138, 247] width 191 height 22
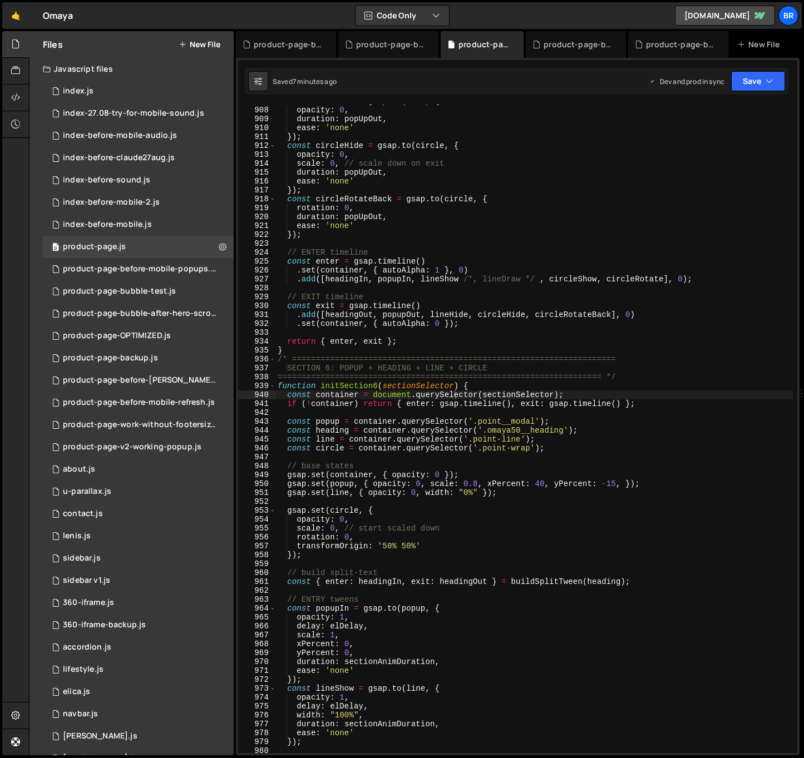
click at [362, 234] on div "const lineHide = gsap . to ( line , { opacity : 0 , duration : popUpOut , ease …" at bounding box center [533, 430] width 517 height 667
type textarea "});"
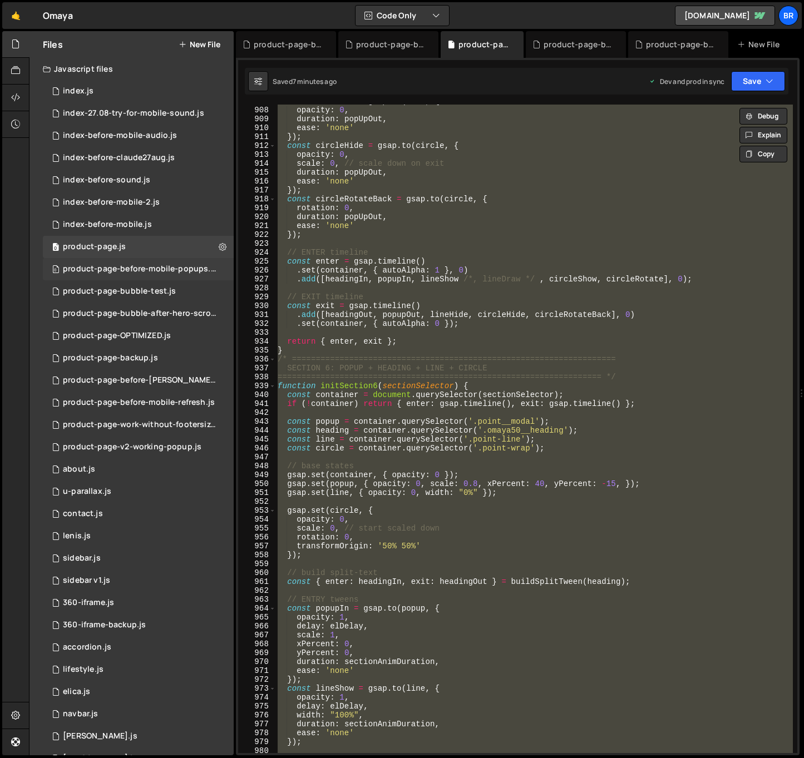
click at [159, 263] on div "0 product-page-before-mobile-popups.js 0" at bounding box center [140, 269] width 195 height 22
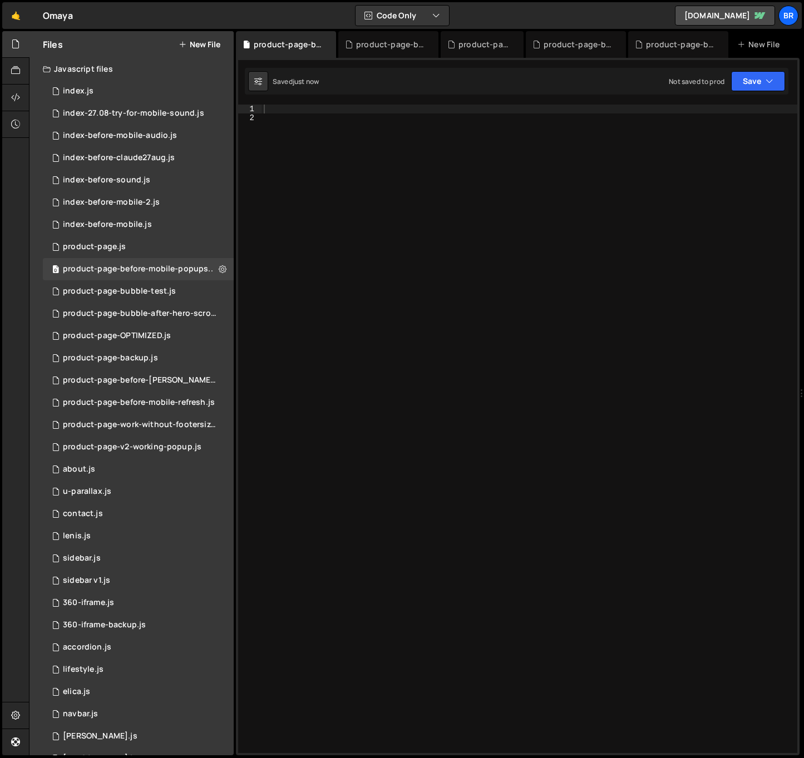
click at [332, 242] on div at bounding box center [530, 438] width 536 height 667
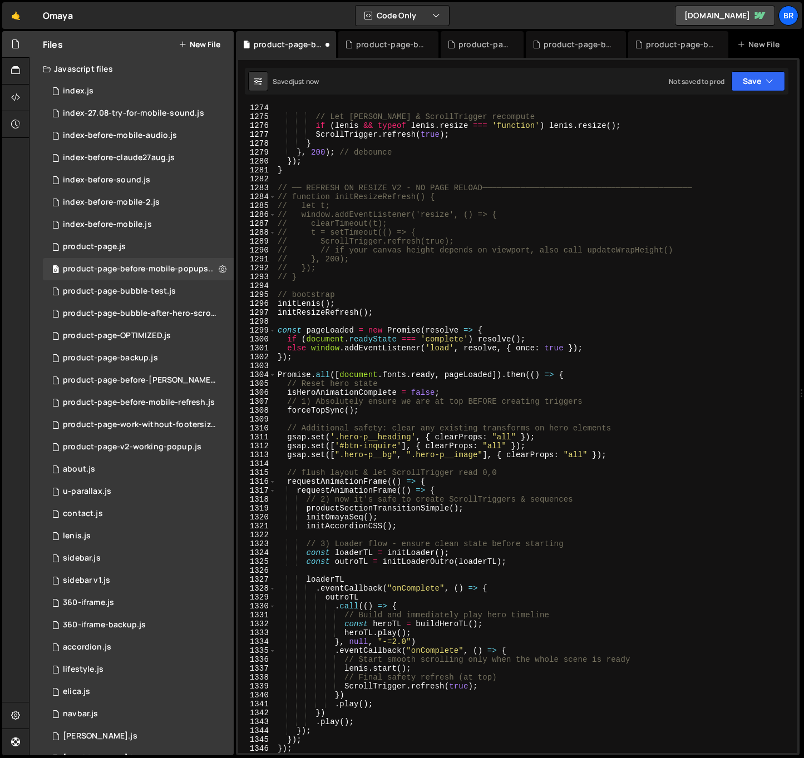
scroll to position [11378, 0]
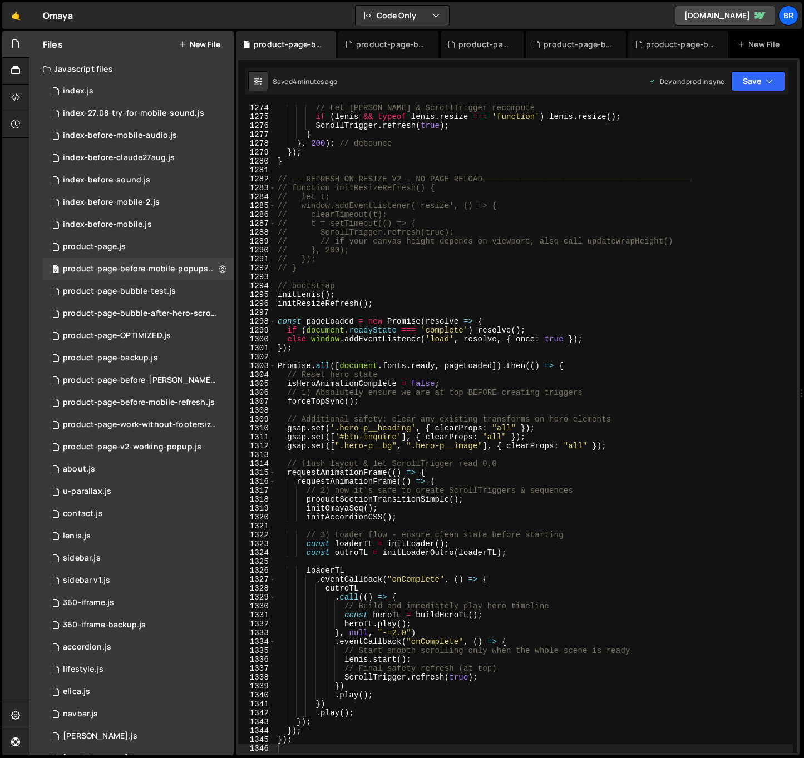
click at [483, 278] on div "// Let [PERSON_NAME] & ScrollTrigger recompute if ( [PERSON_NAME] && typeof [PE…" at bounding box center [533, 436] width 517 height 667
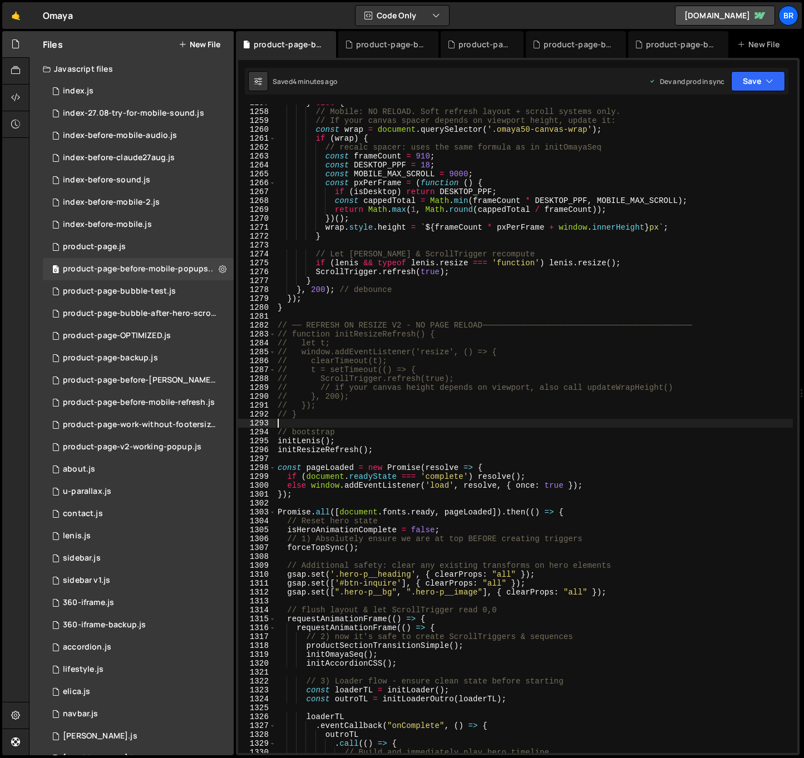
scroll to position [11052, 0]
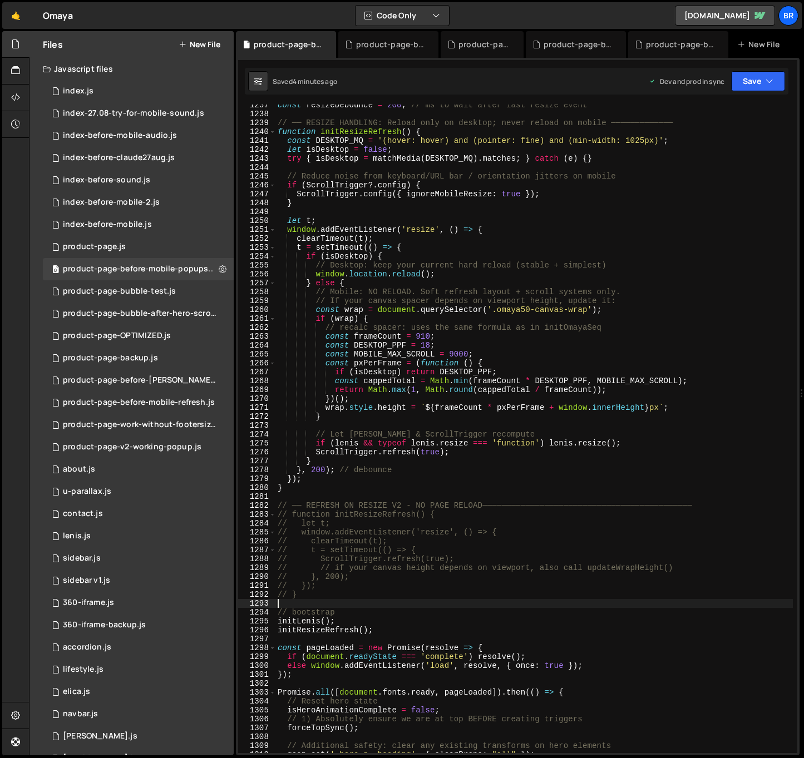
click at [445, 178] on div "const resizeDebounce = 200 ; // ms to wait after last resize event // ── RESIZE…" at bounding box center [533, 434] width 517 height 667
type textarea "// Reduce noise from keyboard/URL bar / orientation jitters on mobile"
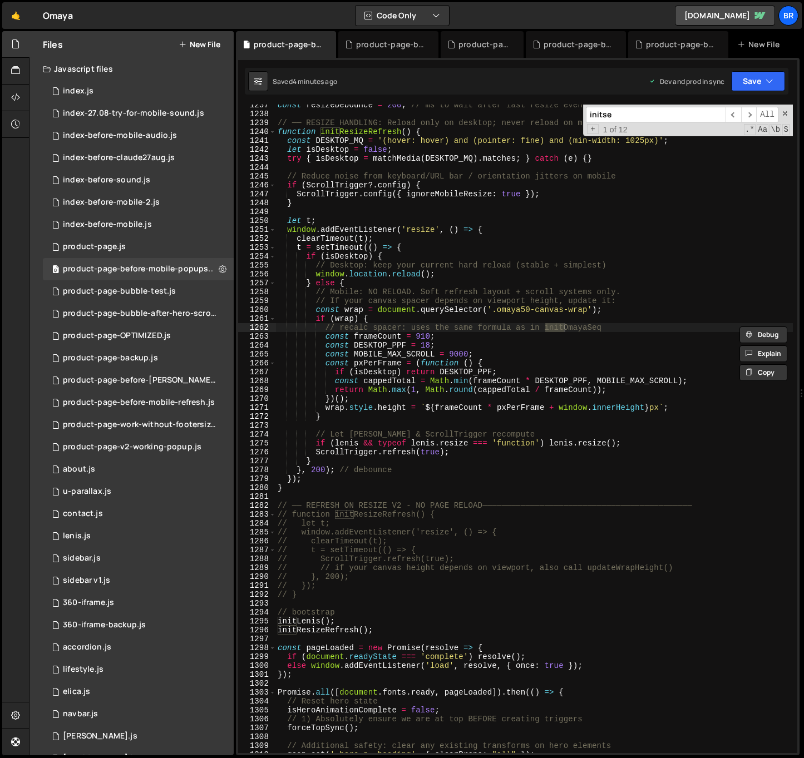
scroll to position [3628, 0]
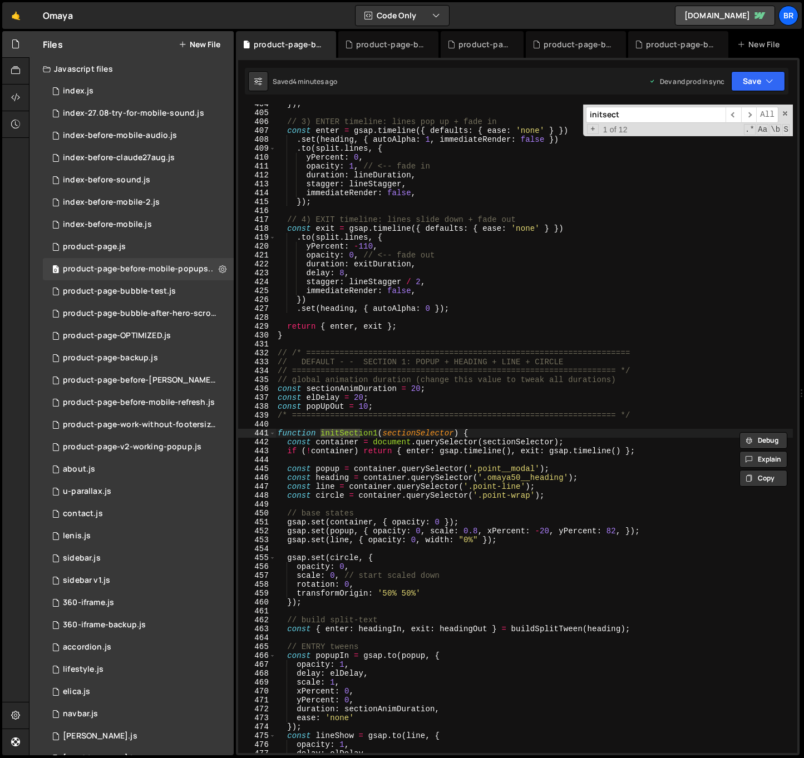
type input "initsect"
click at [501, 460] on div "}) ; // 3) ENTER timeline: lines pop up + fade in const enter = gsap . timeline…" at bounding box center [533, 433] width 517 height 667
click at [445, 408] on div "}) ; // 3) ENTER timeline: lines pop up + fade in const enter = gsap . timeline…" at bounding box center [533, 433] width 517 height 667
type textarea "const popUpOut = 10;"
click at [316, 422] on div "}) ; // 3) ENTER timeline: lines pop up + fade in const enter = gsap . timeline…" at bounding box center [533, 433] width 517 height 667
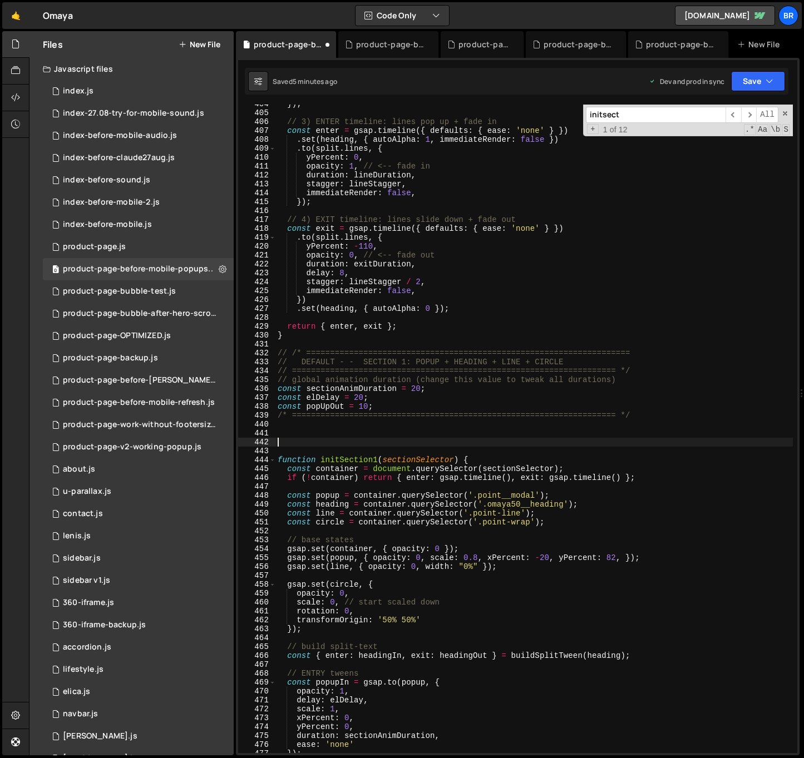
paste textarea "}"
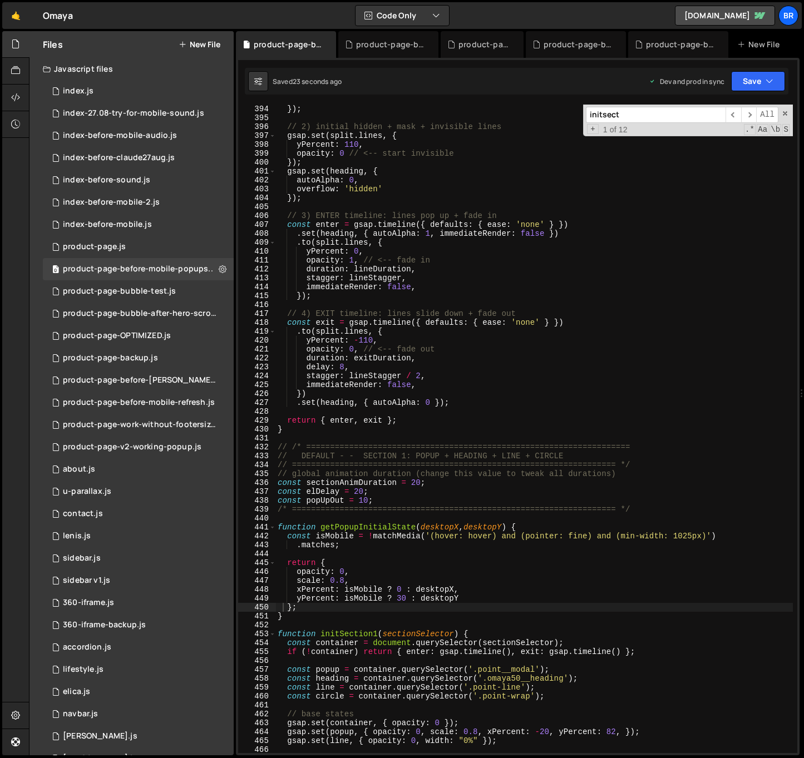
scroll to position [3609, 0]
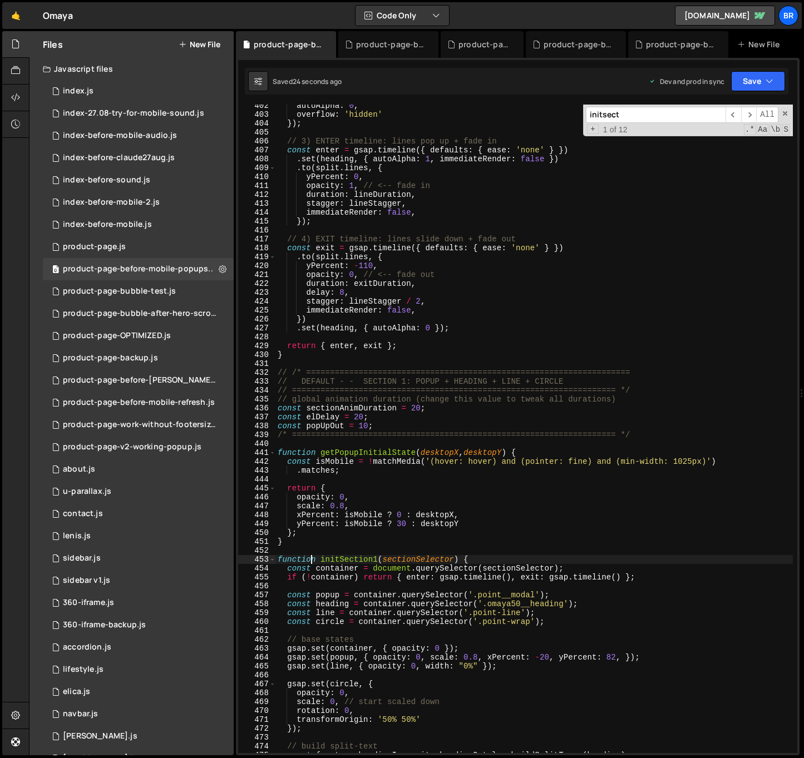
click at [313, 564] on div "autoAlpha : 0 , overflow : 'hidden' }) ; // 3) ENTER timeline: lines pop up + f…" at bounding box center [533, 434] width 517 height 667
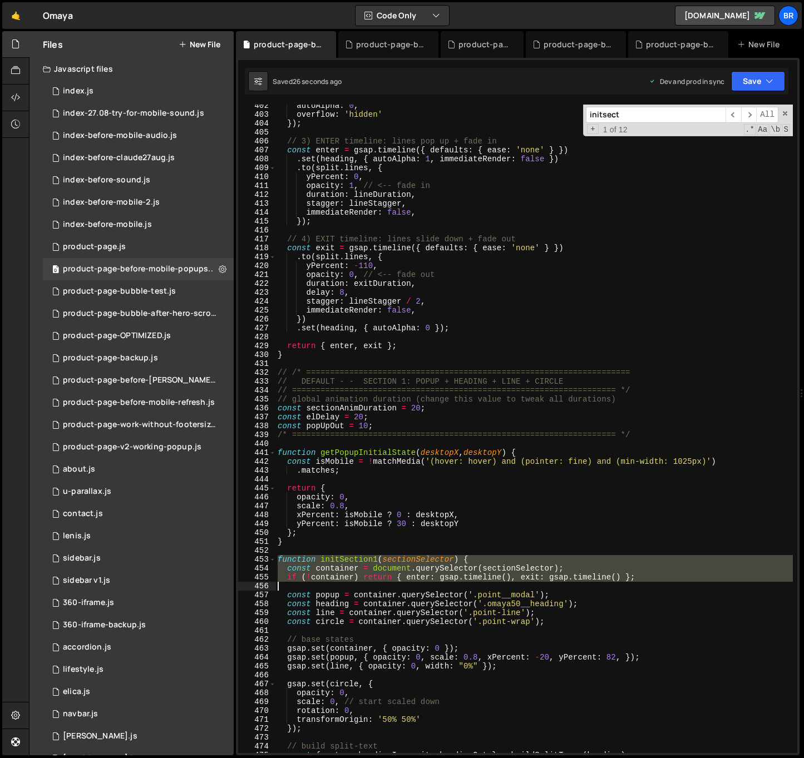
drag, startPoint x: 278, startPoint y: 557, endPoint x: 346, endPoint y: 588, distance: 74.5
click at [346, 588] on div "autoAlpha : 0 , overflow : 'hidden' }) ; // 3) ENTER timeline: lines pop up + f…" at bounding box center [533, 434] width 517 height 667
click at [362, 566] on div "autoAlpha : 0 , overflow : 'hidden' }) ; // 3) ENTER timeline: lines pop up + f…" at bounding box center [533, 429] width 517 height 649
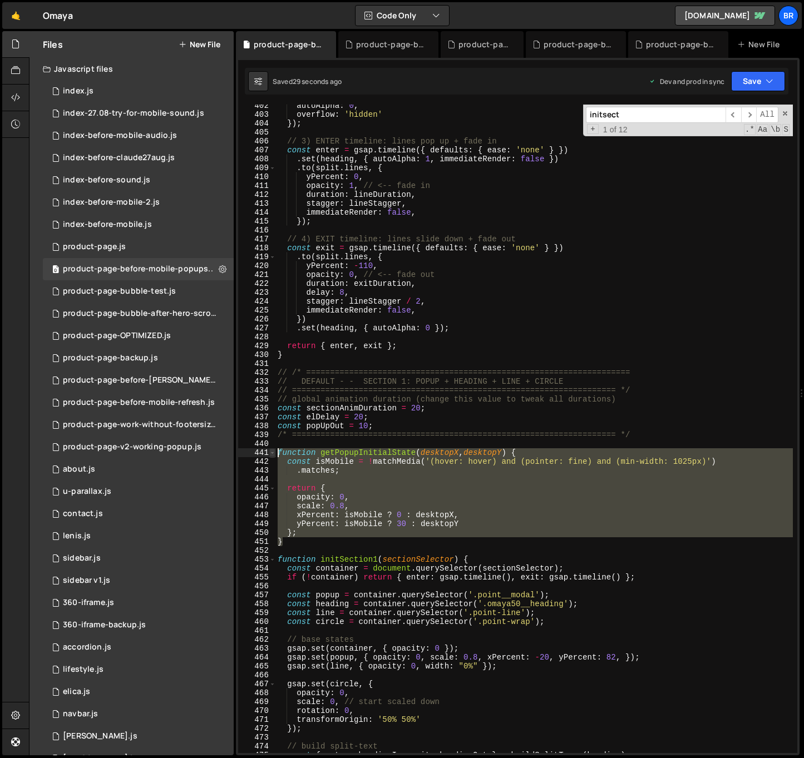
drag, startPoint x: 291, startPoint y: 546, endPoint x: 274, endPoint y: 450, distance: 97.1
click at [274, 450] on div "const container = document.querySelector(sectionSelector); 402 403 404 405 406 …" at bounding box center [517, 429] width 559 height 649
type textarea "function getPopupInitialState(desktopX, desktopY) { const isMobile = !matchMedi…"
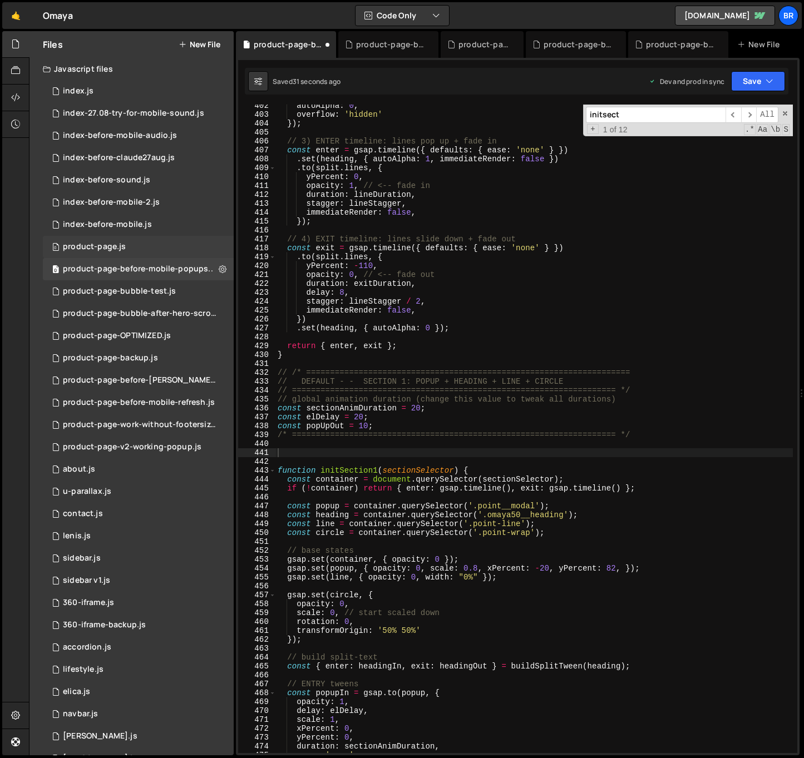
click at [174, 246] on div "0 product-page.js 0" at bounding box center [138, 247] width 191 height 22
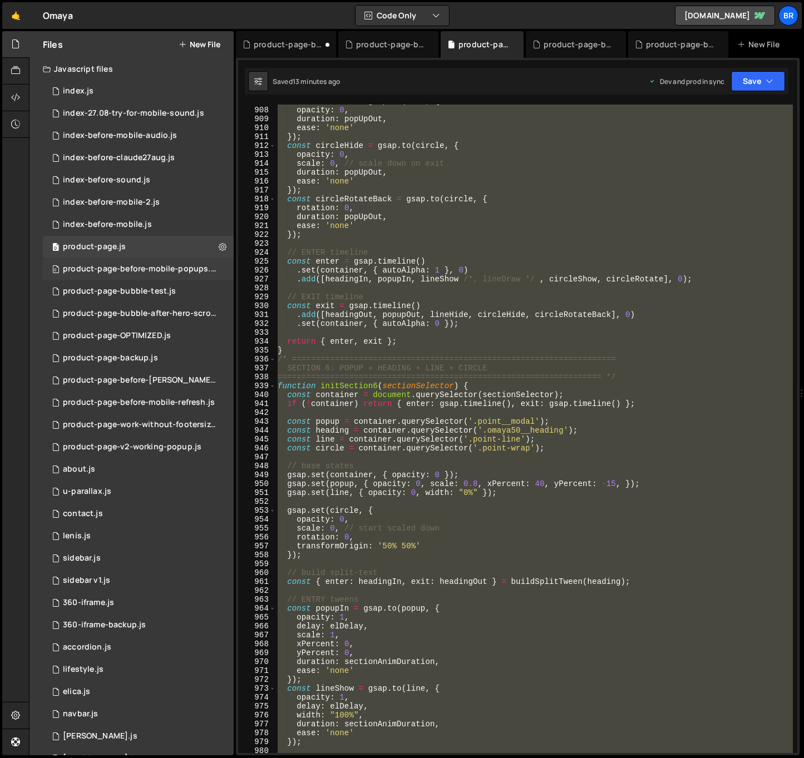
click at [159, 272] on div "product-page-before-mobile-popups.js" at bounding box center [140, 269] width 154 height 10
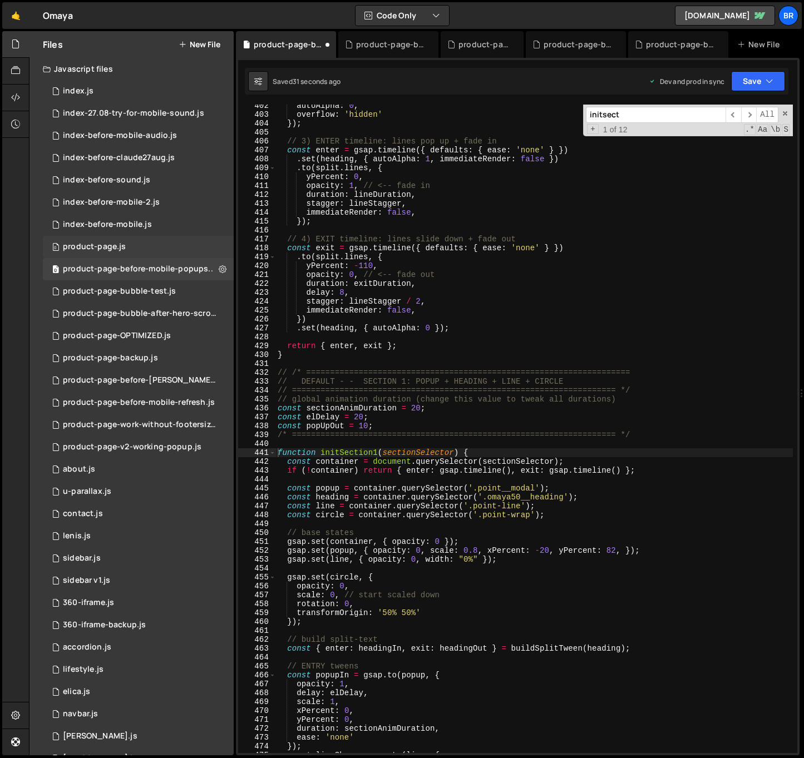
click at [151, 241] on div "0 product-page.js 0" at bounding box center [138, 247] width 191 height 22
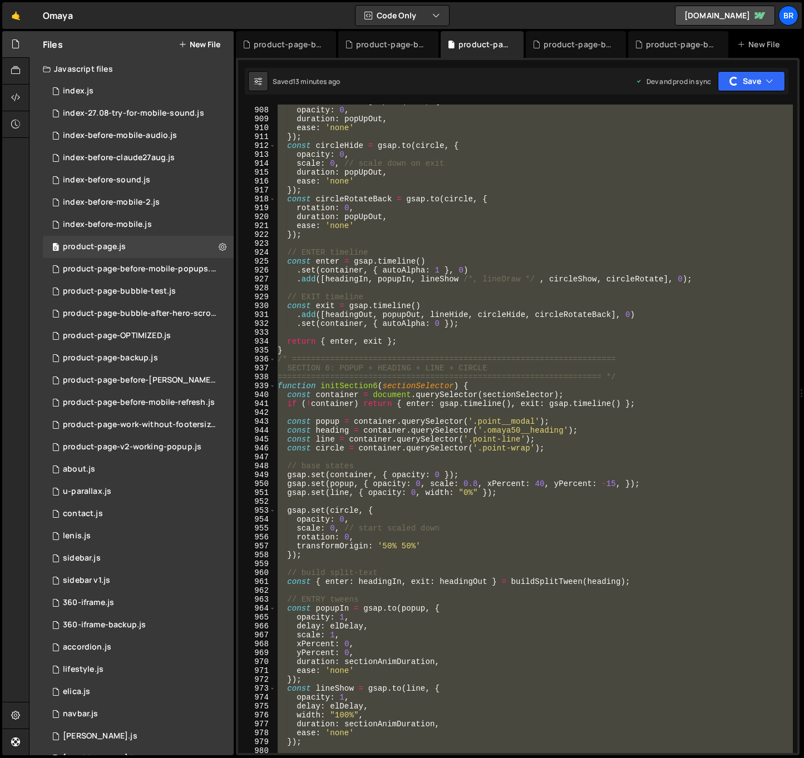
click at [384, 388] on div "const lineHide = gsap . to ( line , { opacity : 0 , duration : popUpOut , ease …" at bounding box center [533, 429] width 517 height 649
type textarea "function initSection6(sectionSelector) {"
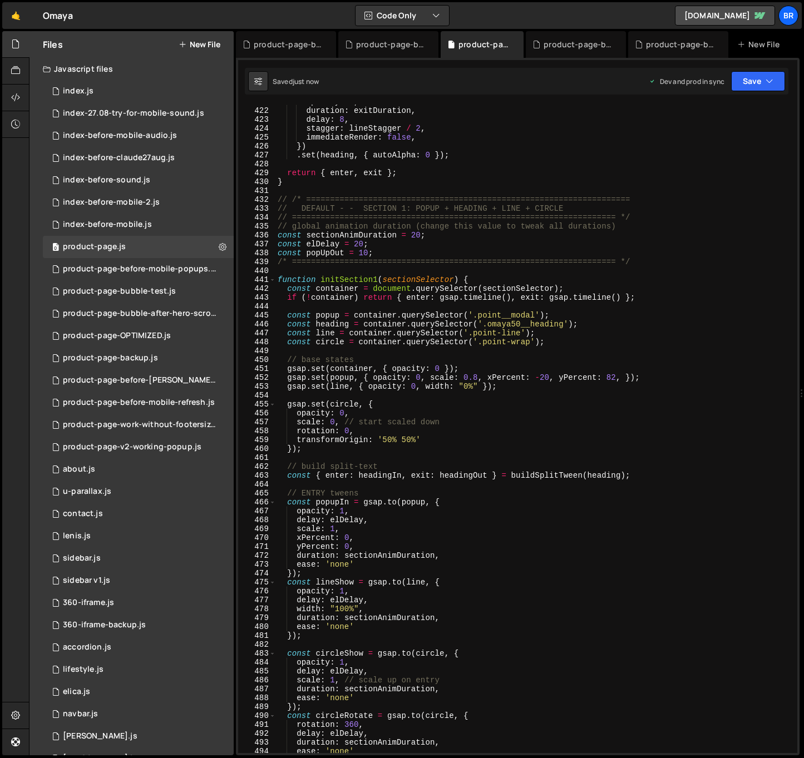
scroll to position [3461, 0]
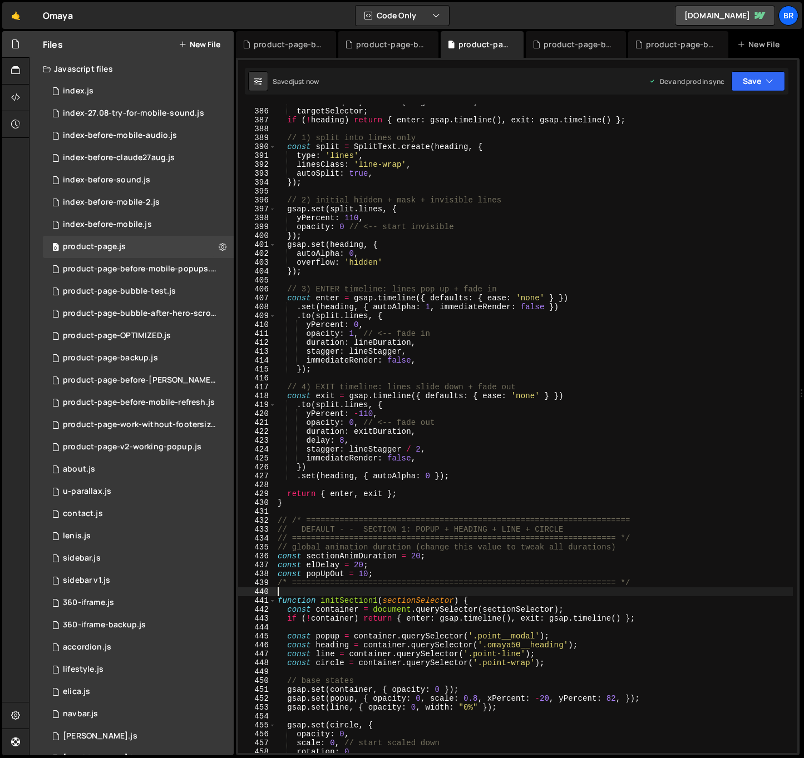
click at [287, 591] on div "document . querySelector ( targetSelector ) : targetSelector ; if ( ! heading )…" at bounding box center [533, 431] width 517 height 667
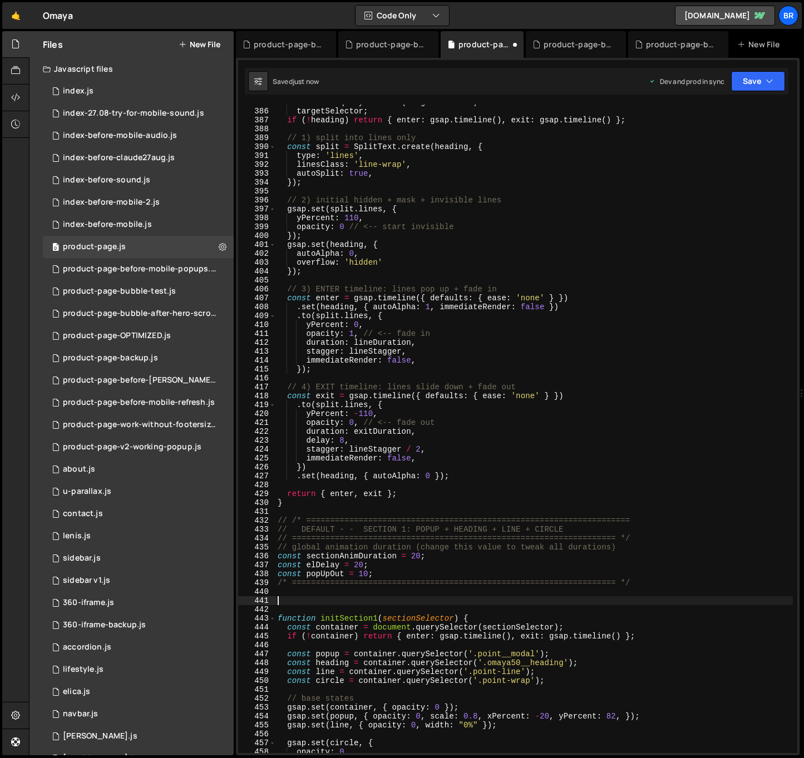
paste textarea "}"
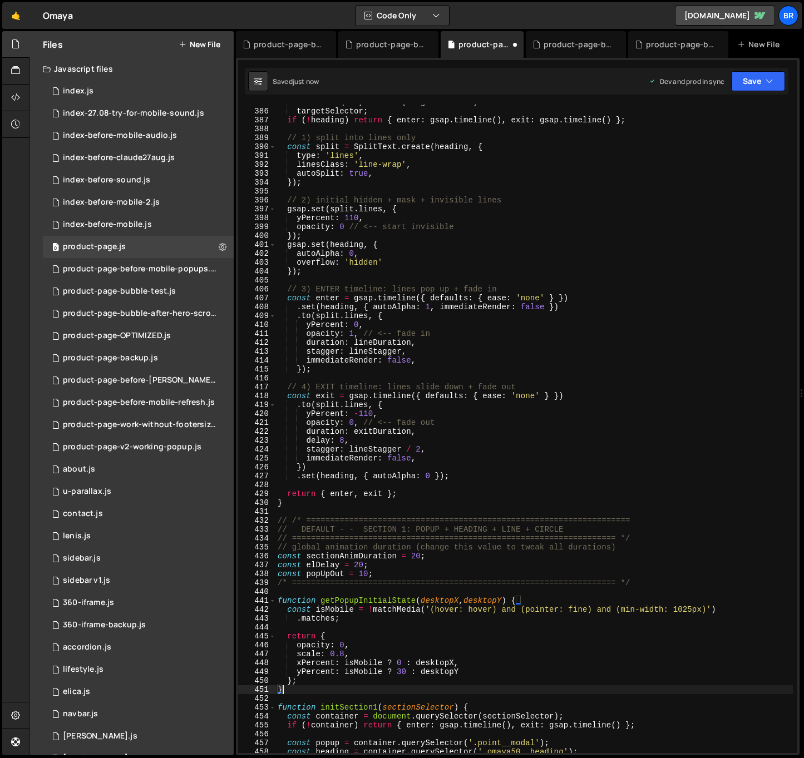
type textarea "}"
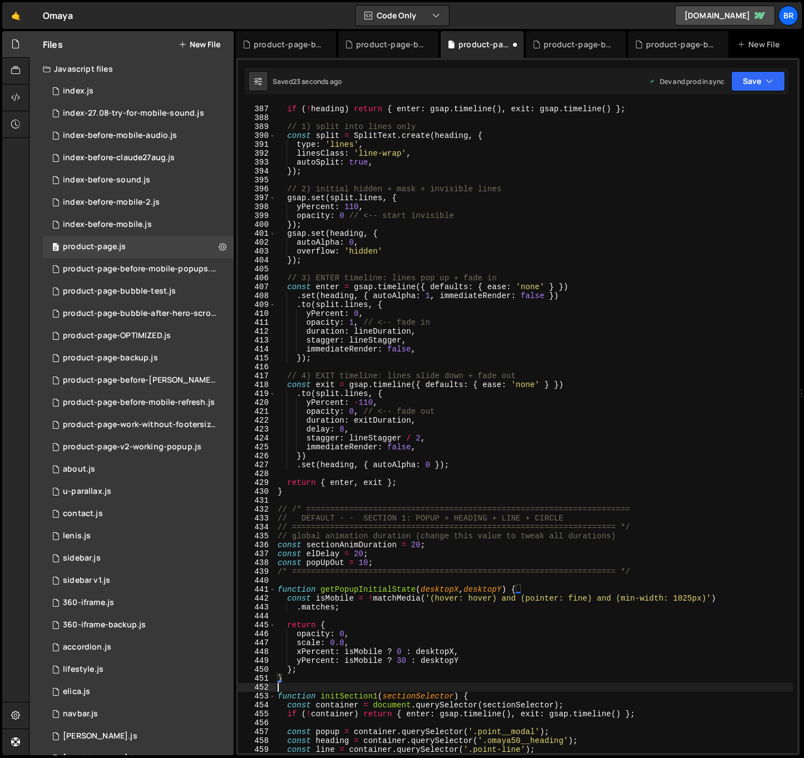
click at [313, 684] on div "if ( ! heading ) return { enter : gsap . timeline ( ) , exit : gsap . timeline …" at bounding box center [533, 438] width 517 height 667
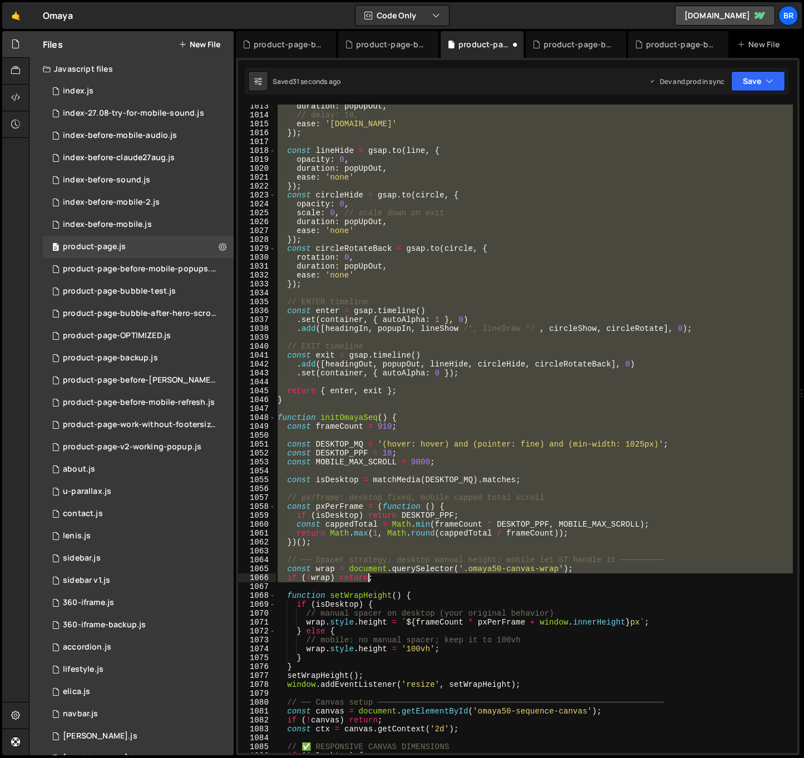
scroll to position [8999, 0]
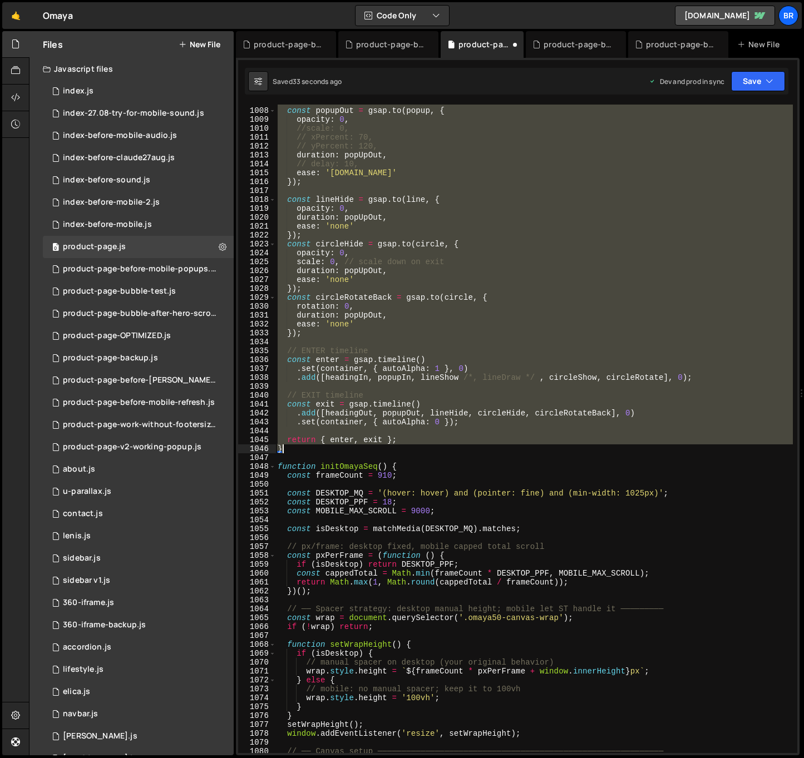
drag, startPoint x: 280, startPoint y: 480, endPoint x: 298, endPoint y: 453, distance: 31.6
click at [298, 453] on div "// EXIT tweens const popupOut = gsap . to ( popup , { opacity : 0 , //scale: 0,…" at bounding box center [533, 430] width 517 height 667
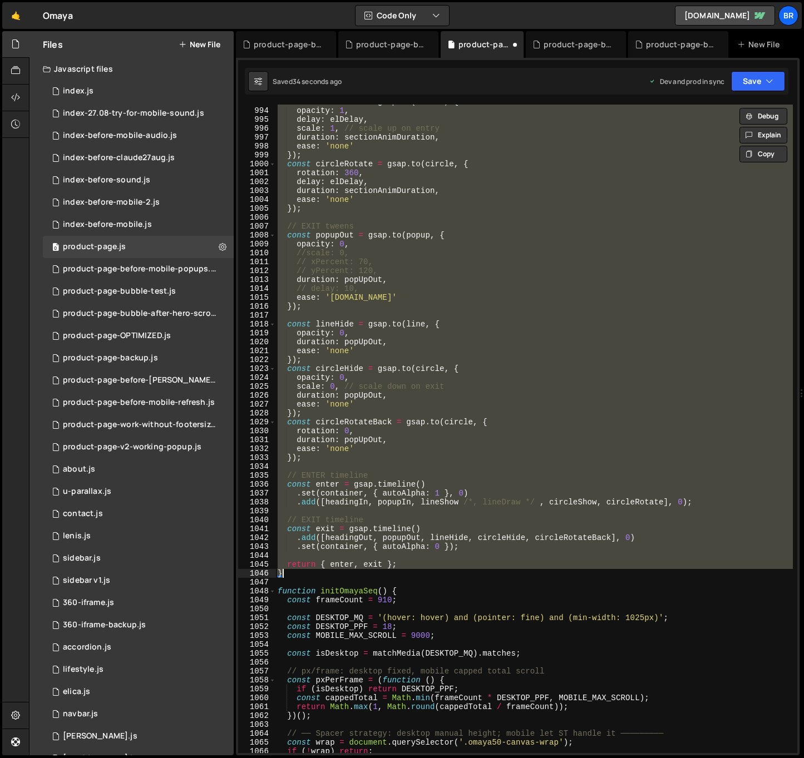
scroll to position [8874, 0]
paste textarea
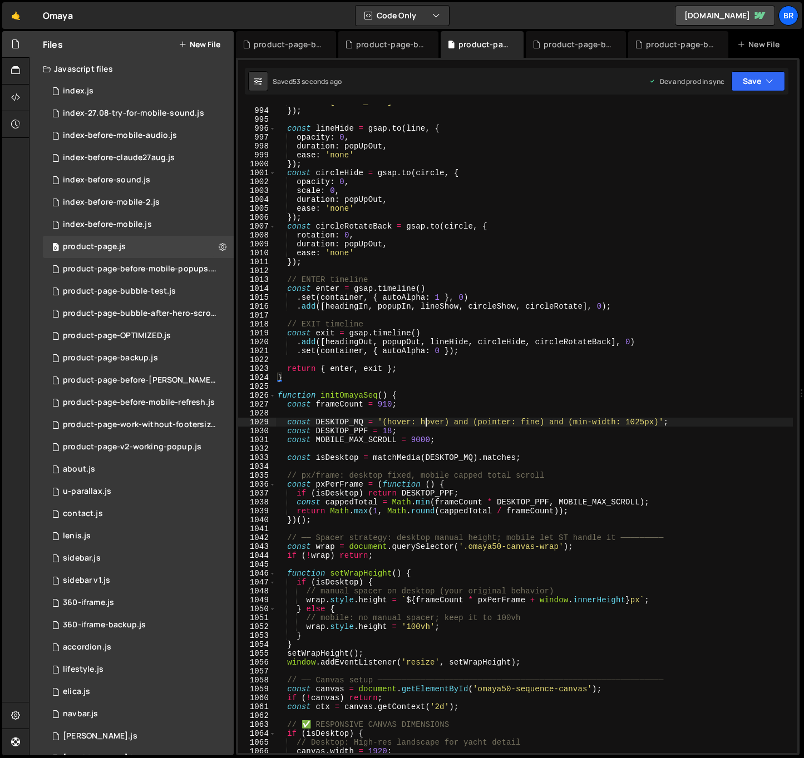
click at [426, 426] on div "ease : '[DOMAIN_NAME]' }) ; const lineHide = gsap . to ( line , { opacity : 0 ,…" at bounding box center [533, 430] width 517 height 667
click at [417, 535] on div "ease : '[DOMAIN_NAME]' }) ; const lineHide = gsap . to ( line , { opacity : 0 ,…" at bounding box center [533, 430] width 517 height 667
click at [464, 586] on div "ease : '[DOMAIN_NAME]' }) ; const lineHide = gsap . to ( line , { opacity : 0 ,…" at bounding box center [533, 430] width 517 height 667
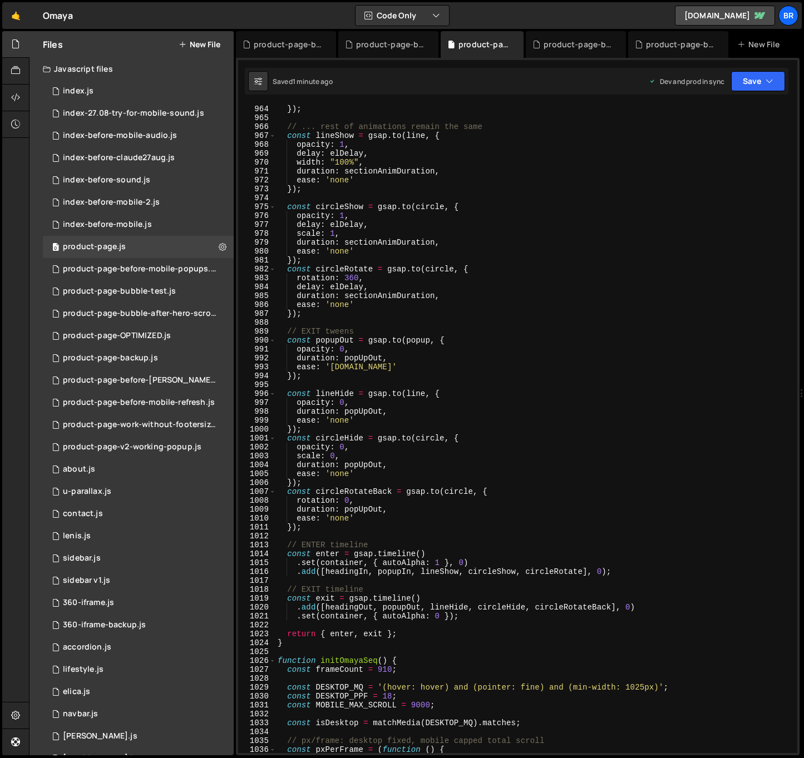
scroll to position [8609, 0]
click at [492, 546] on div "}) ; // ... rest of animations remain the same const lineShow = gsap . to ( lin…" at bounding box center [533, 438] width 517 height 667
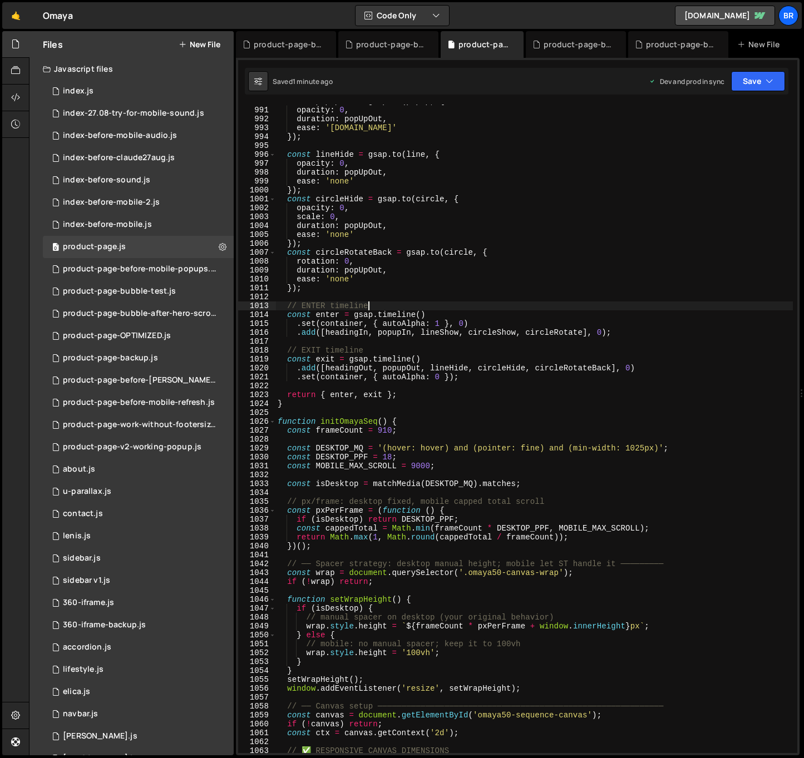
scroll to position [8848, 0]
click at [501, 575] on div "const popupOut = gsap . to ( popup , { opacity : 0 , duration : popUpOut , ease…" at bounding box center [533, 430] width 517 height 667
type textarea "const wrap = document.querySelector('.omaya50-canvas-wrap');"
click at [506, 554] on div "const popupOut = gsap . to ( popup , { opacity : 0 , duration : popUpOut , ease…" at bounding box center [533, 430] width 517 height 667
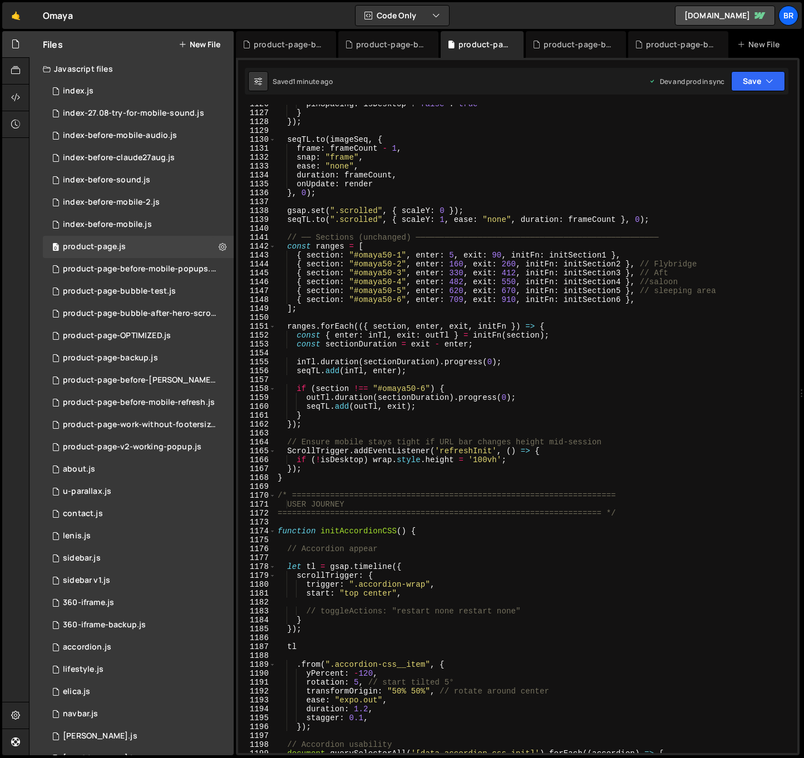
scroll to position [9617, 0]
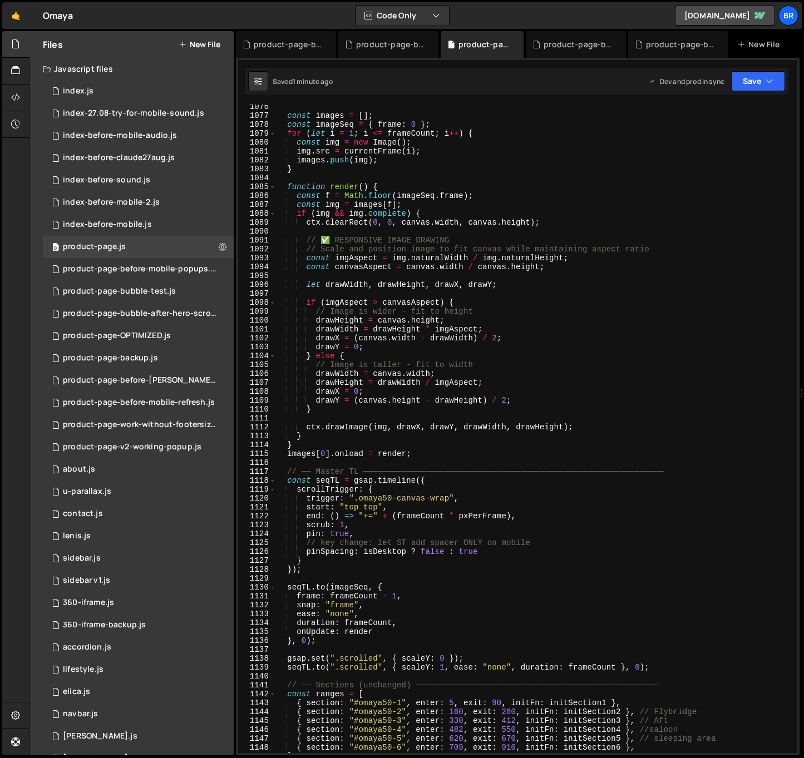
click at [472, 551] on div "const images = [ ] ; const imageSeq = { frame : 0 } ; for ( let i = 1 ; i <= fr…" at bounding box center [533, 435] width 517 height 667
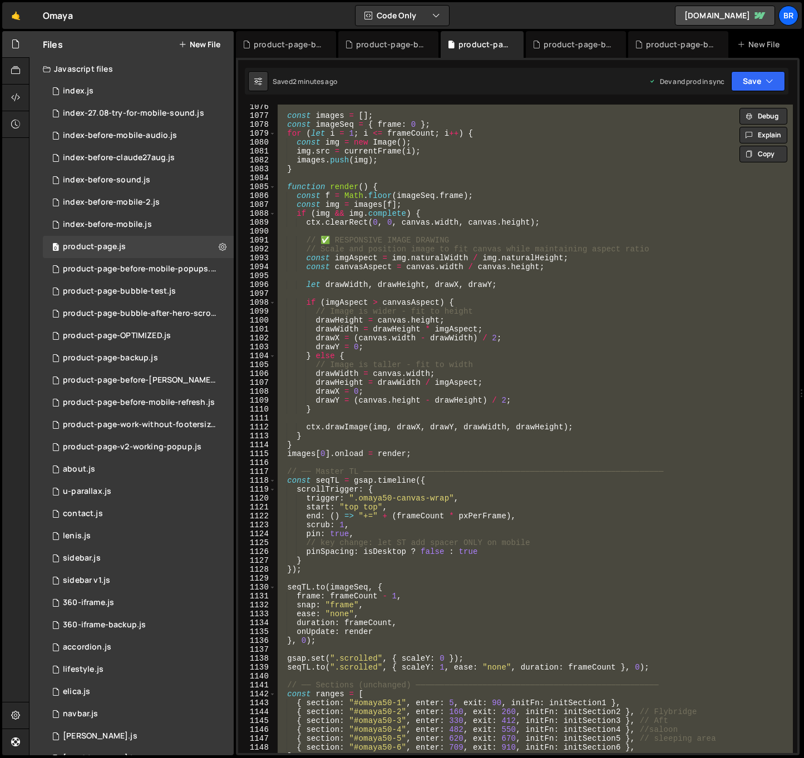
click at [508, 386] on div "const images = [ ] ; const imageSeq = { frame : 0 } ; for ( let i = 1 ; i <= fr…" at bounding box center [533, 429] width 517 height 649
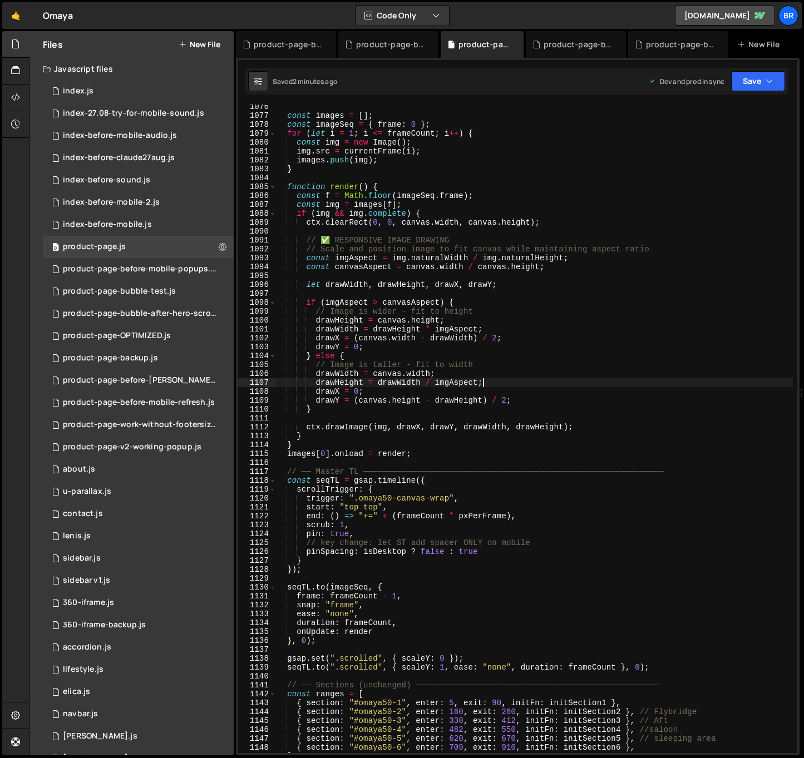
click at [500, 394] on div "const images = [ ] ; const imageSeq = { frame : 0 } ; for ( let i = 1 ; i <= fr…" at bounding box center [533, 435] width 517 height 667
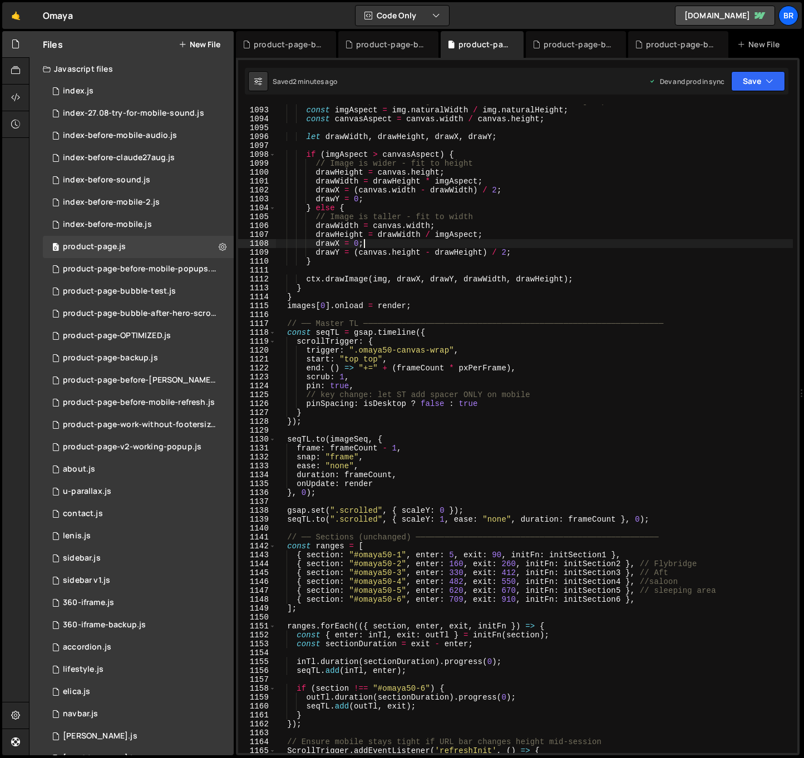
click at [476, 456] on div "// Scale and position image to fit canvas while maintaining aspect ratio const …" at bounding box center [533, 430] width 517 height 667
type textarea "snap: "frame","
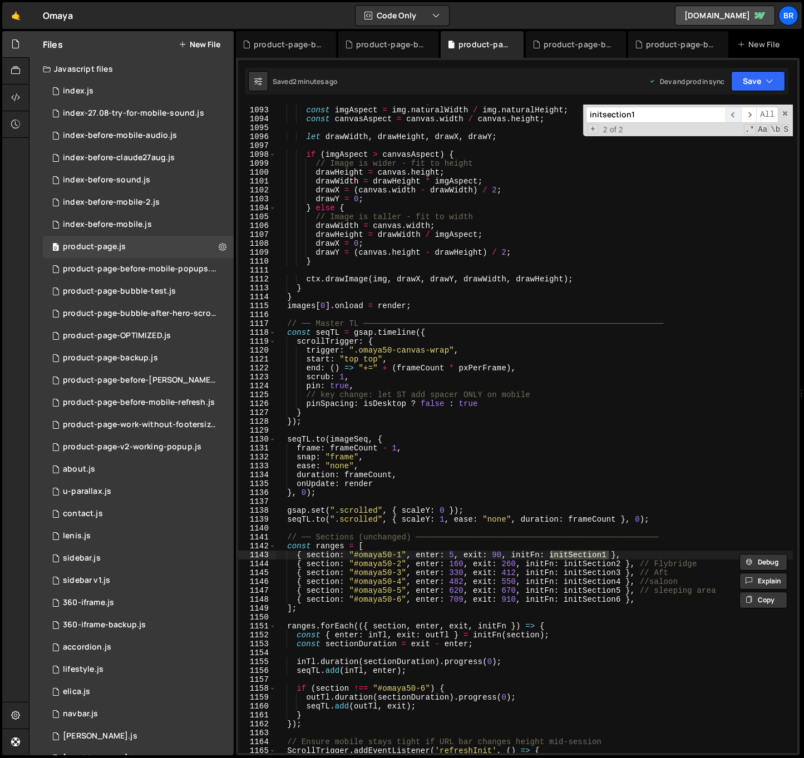
type input "initsection1"
click at [728, 112] on span "​" at bounding box center [734, 115] width 16 height 16
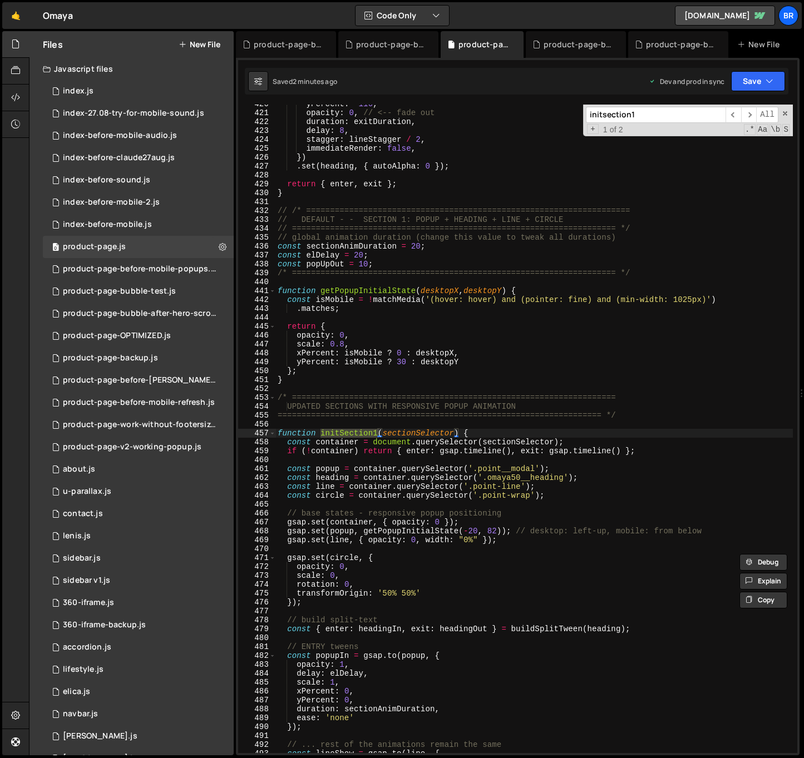
click at [375, 349] on div "yPercent : - 110 , opacity : 0 , // <-- fade out duration : exitDuration , dela…" at bounding box center [533, 433] width 517 height 667
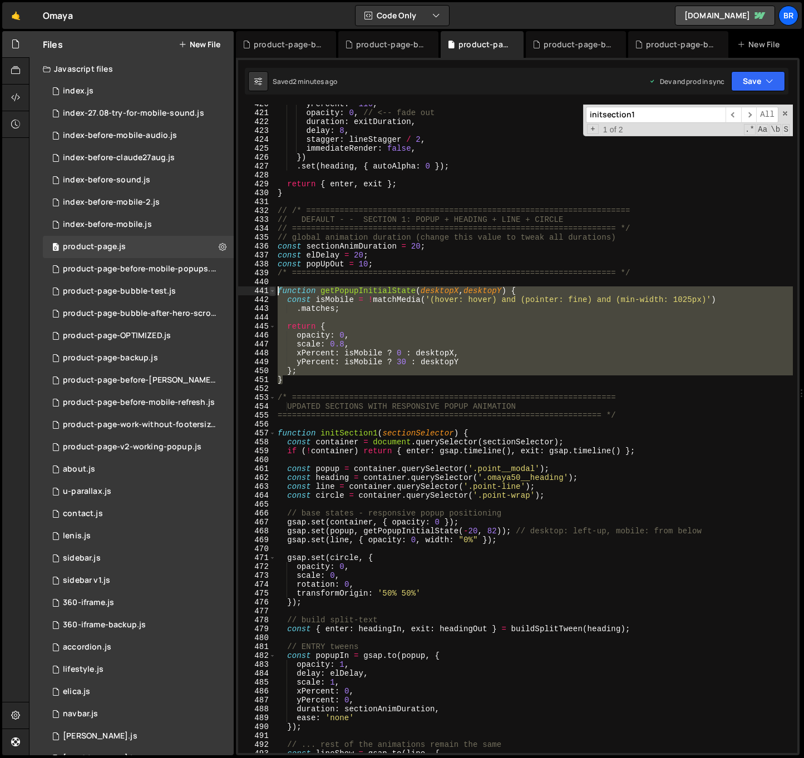
drag, startPoint x: 291, startPoint y: 379, endPoint x: 273, endPoint y: 290, distance: 91.4
click at [273, 290] on div "xPercent: isMobile ? 0 : desktopX, 420 421 422 423 424 425 426 427 428 429 430 …" at bounding box center [517, 429] width 559 height 649
type textarea "function getPopupInitialState(desktopX, desktopY) { const isMobile = !matchMedi…"
paste textarea
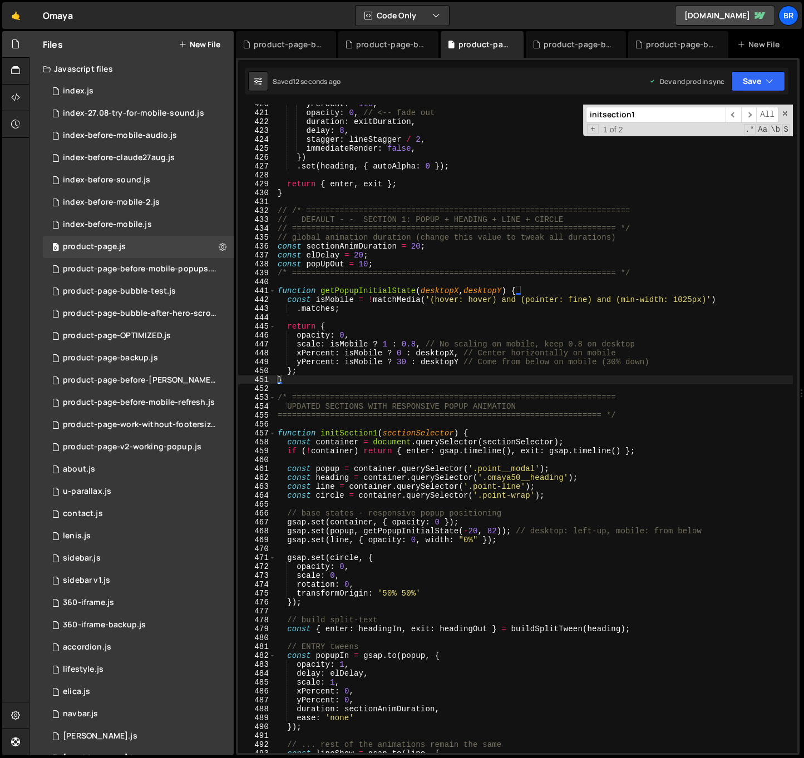
click at [410, 442] on div "yPercent : - 110 , opacity : 0 , // <-- fade out duration : exitDuration , dela…" at bounding box center [533, 433] width 517 height 667
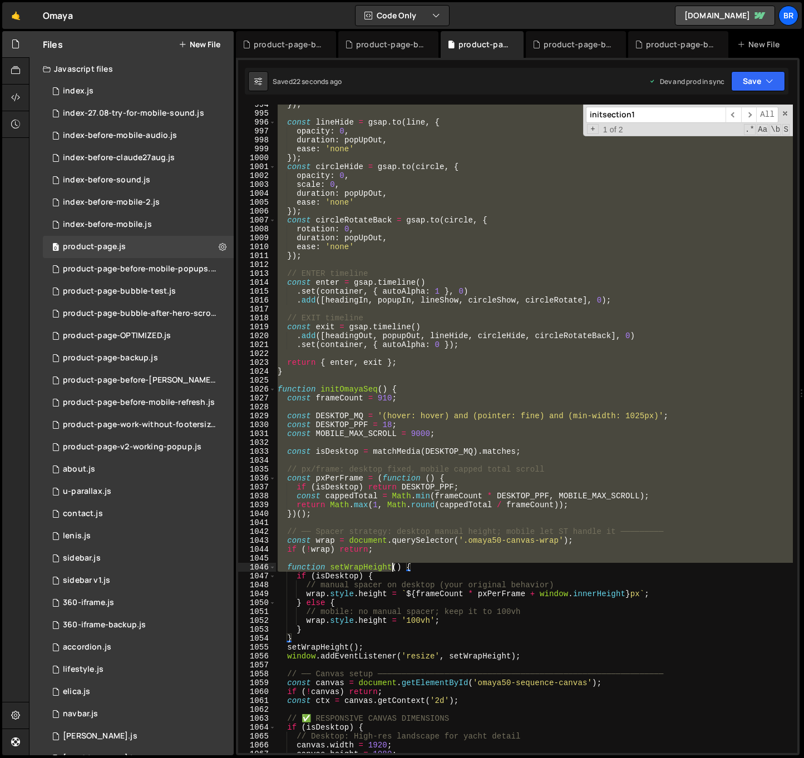
scroll to position [8816, 0]
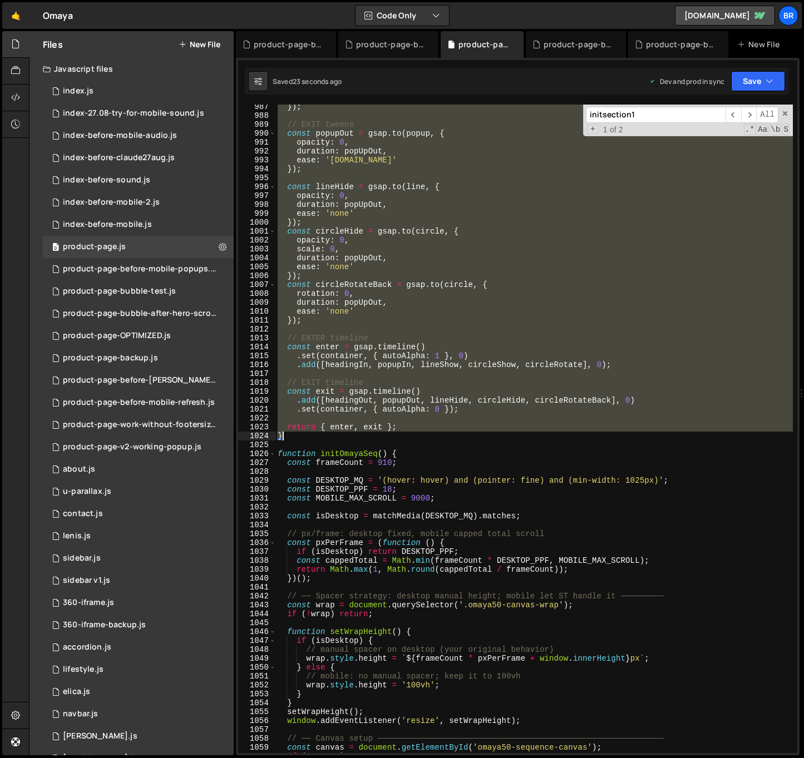
drag, startPoint x: 277, startPoint y: 397, endPoint x: 300, endPoint y: 440, distance: 49.3
click at [300, 440] on div "}) ; // EXIT tweens const popupOut = gsap . to ( popup , { opacity : 0 , durati…" at bounding box center [533, 435] width 517 height 667
paste textarea
type textarea "}"
